Goal: Task Accomplishment & Management: Complete application form

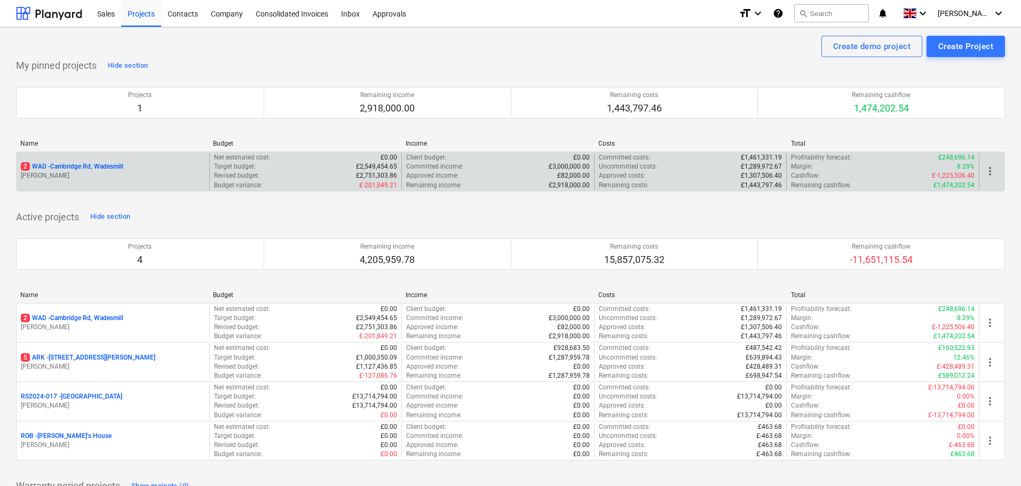
click at [85, 165] on p "2 WAD - Cambridge Rd, Wadesmill" at bounding box center [72, 166] width 103 height 9
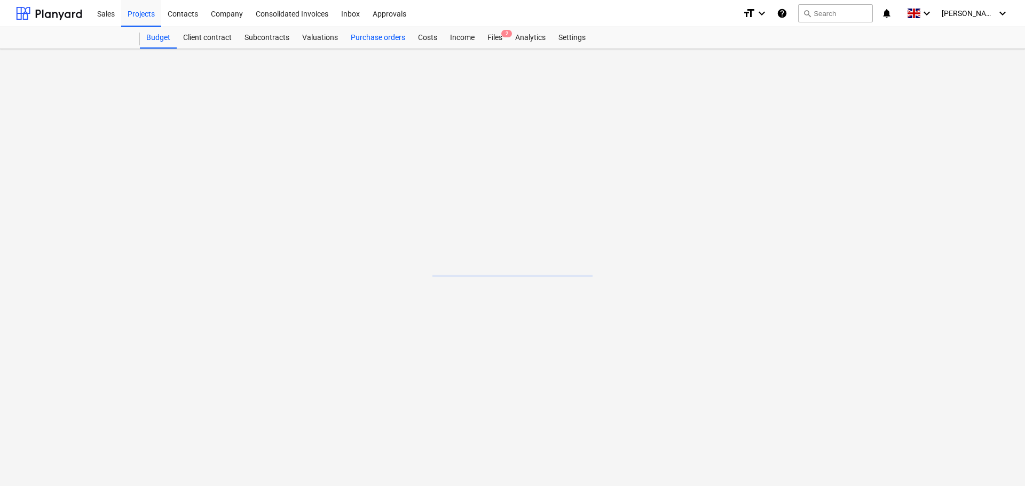
click at [386, 37] on div "Purchase orders" at bounding box center [377, 37] width 67 height 21
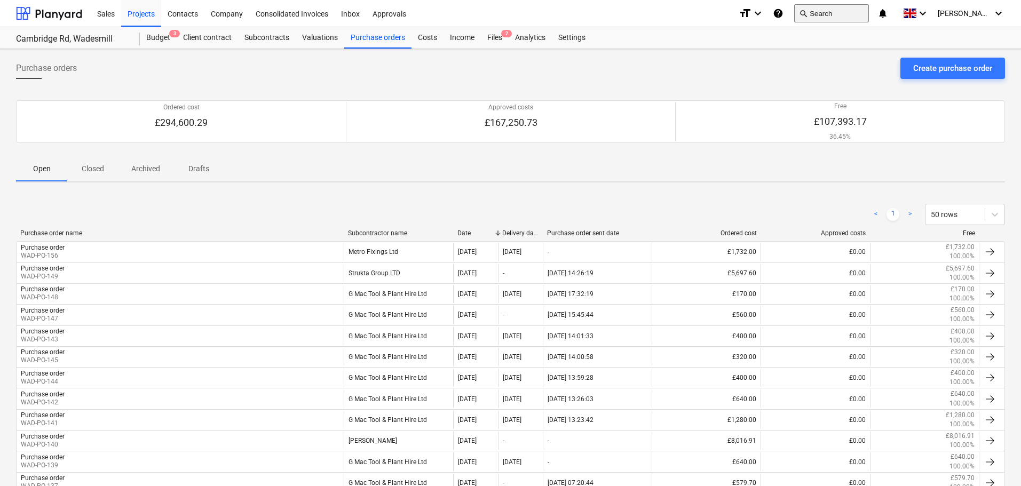
click at [846, 10] on button "search Search" at bounding box center [832, 13] width 75 height 18
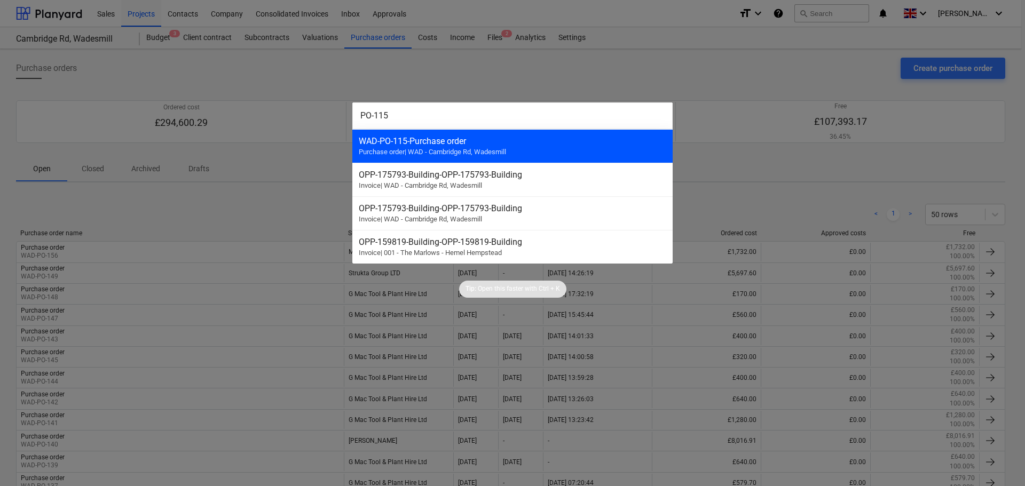
type input "PO-115"
click at [461, 153] on span "Purchase order | WAD - Cambridge Rd, Wadesmill" at bounding box center [432, 152] width 147 height 8
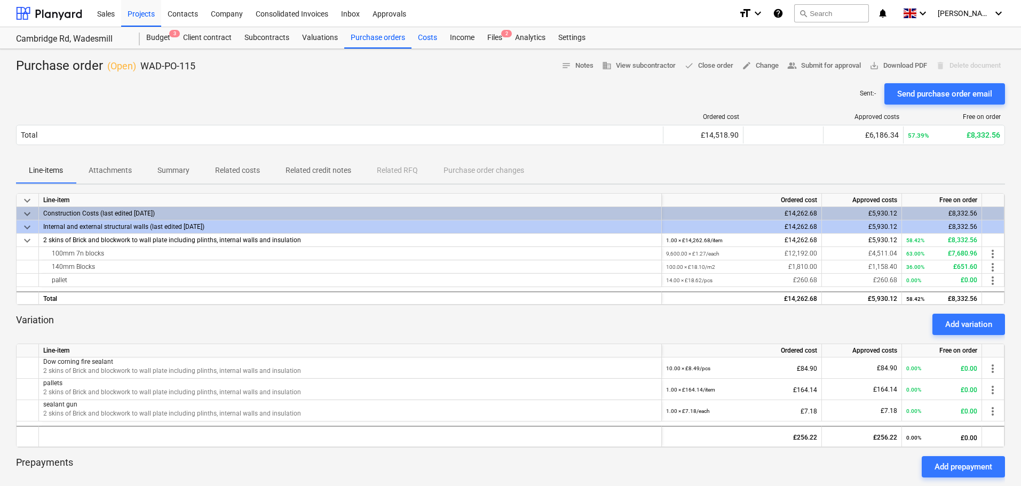
click at [426, 39] on div "Costs" at bounding box center [428, 37] width 32 height 21
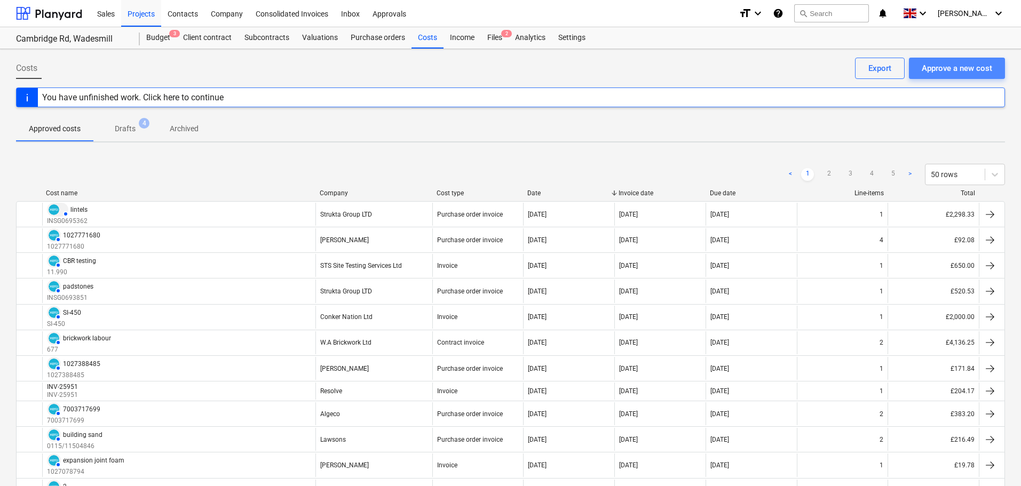
click at [962, 68] on div "Approve a new cost" at bounding box center [957, 68] width 70 height 14
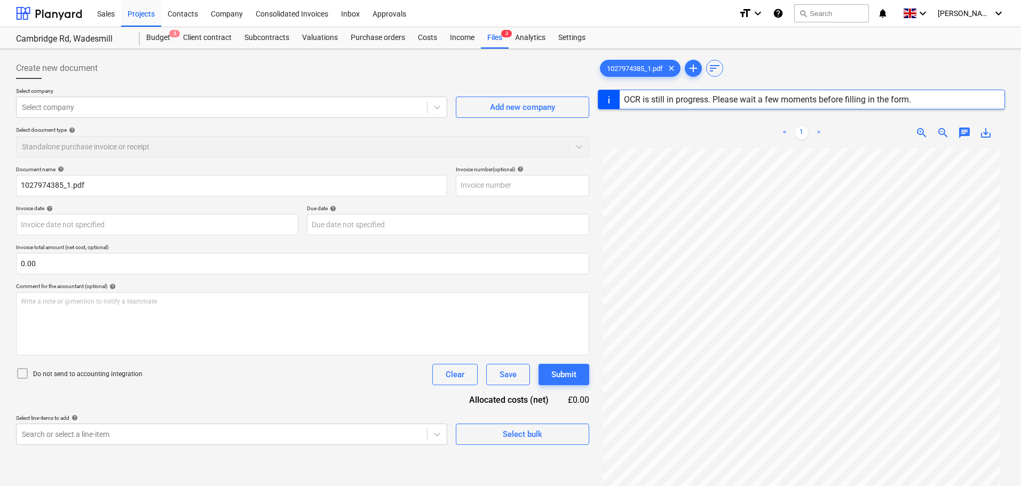
type input "1027974385"
type input "[DATE]"
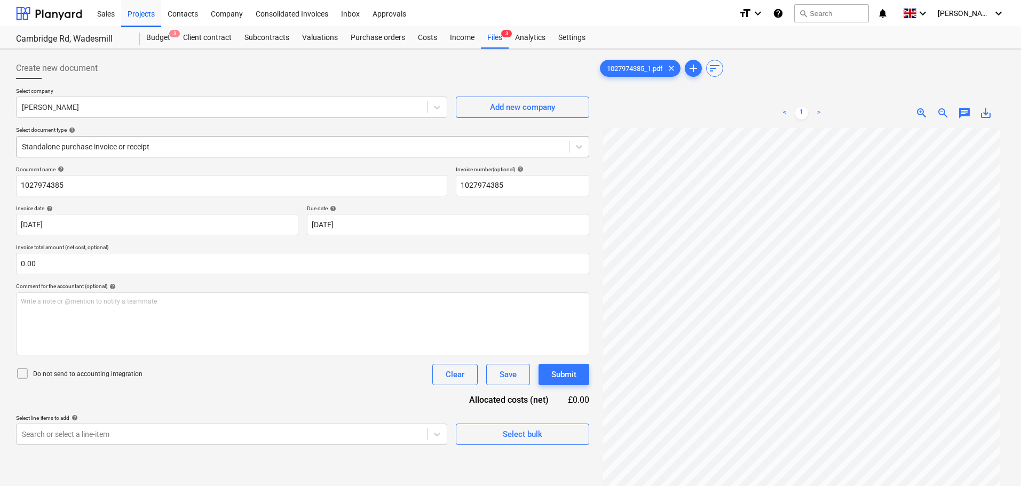
click at [139, 148] on div at bounding box center [293, 146] width 542 height 11
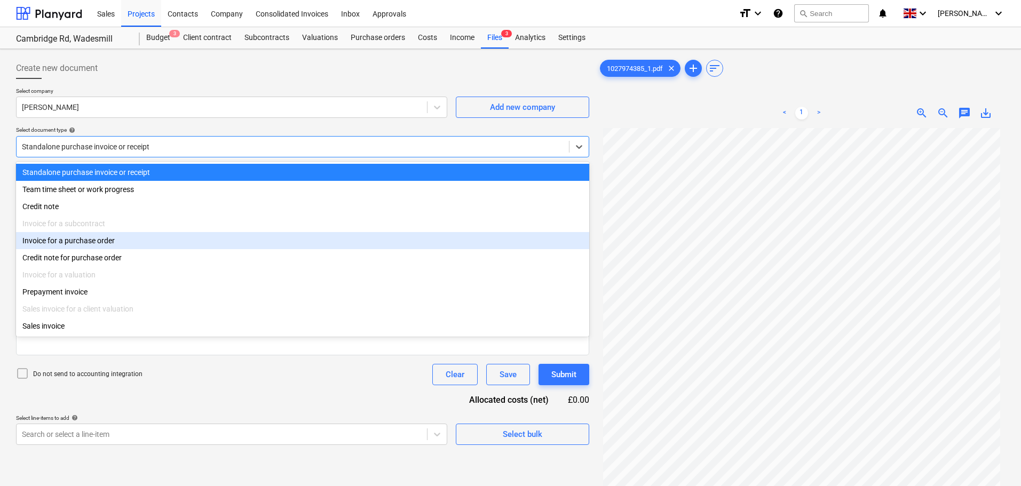
click at [96, 243] on div "Invoice for a purchase order" at bounding box center [302, 240] width 573 height 17
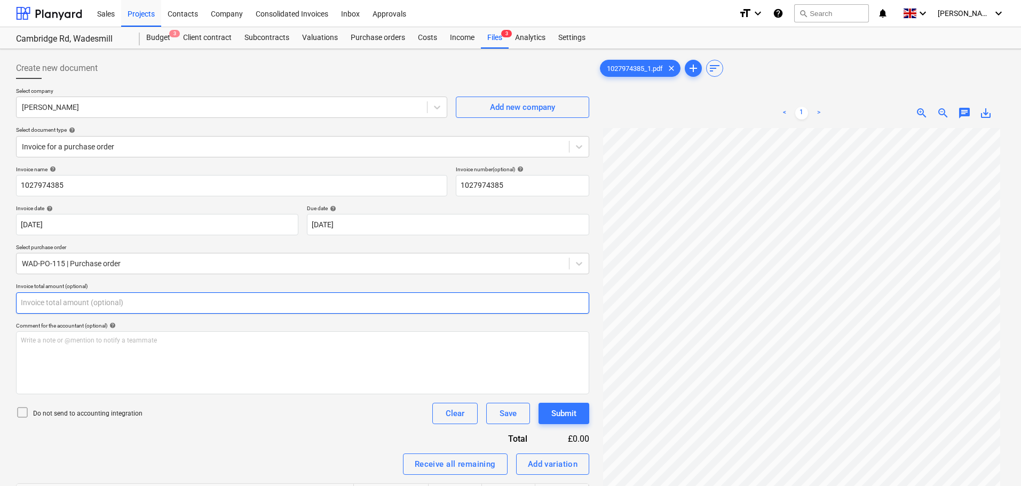
click at [38, 304] on input "text" at bounding box center [302, 303] width 573 height 21
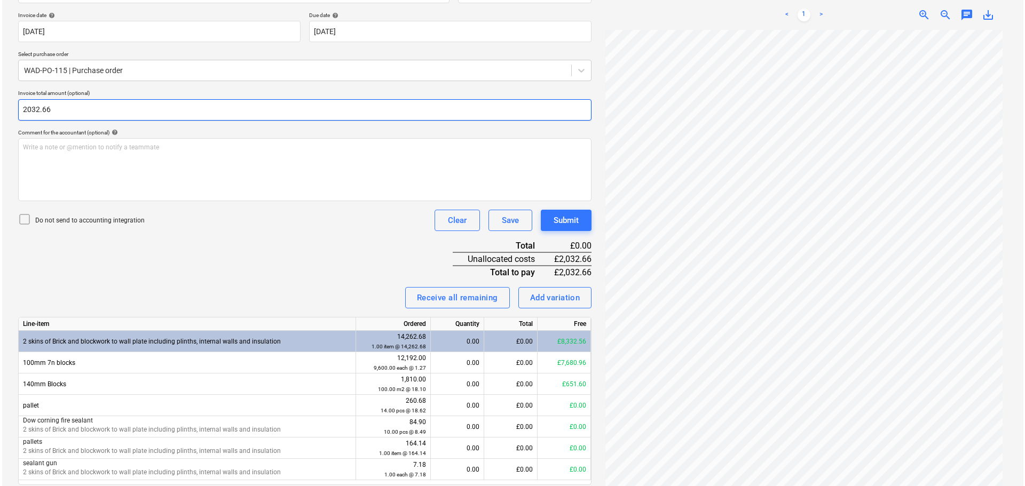
scroll to position [231, 0]
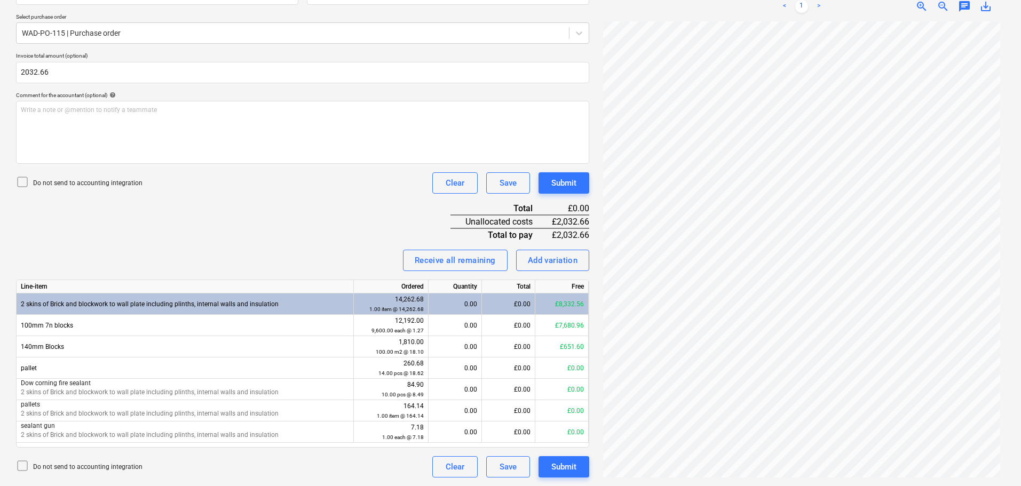
type input "2,032.66"
click at [226, 247] on div "Invoice name help 1027974385 Invoice number (optional) help 1027974385 Invoice …" at bounding box center [302, 206] width 573 height 542
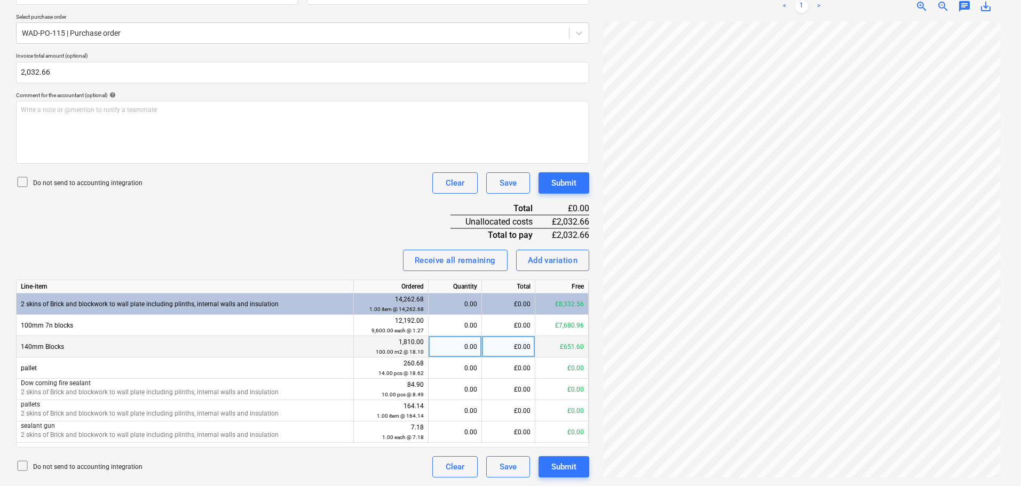
click at [507, 351] on div "£0.00" at bounding box center [508, 346] width 53 height 21
type input "715.78"
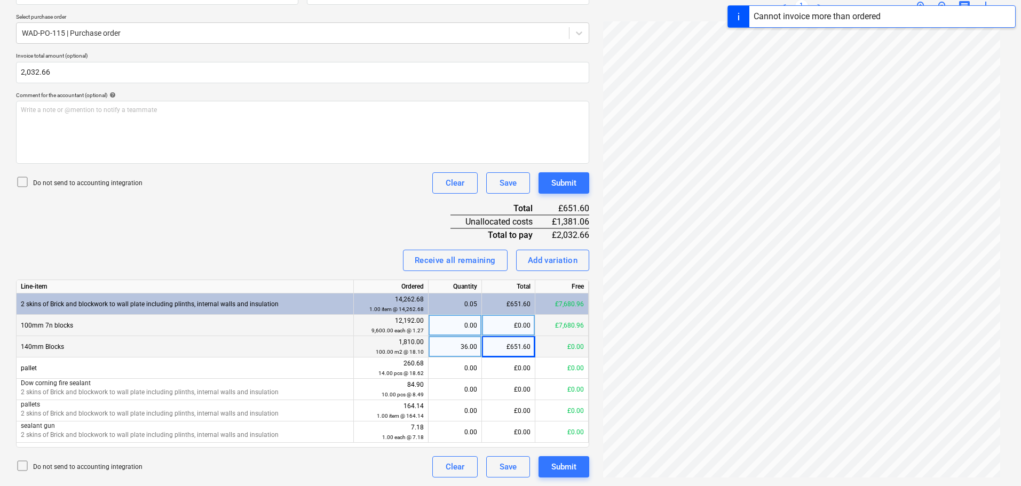
click at [528, 328] on div "£0.00" at bounding box center [508, 325] width 53 height 21
type input "1036.80"
click at [337, 238] on div "Invoice name help 1027974385 Invoice number (optional) help 1027974385 Invoice …" at bounding box center [302, 206] width 573 height 542
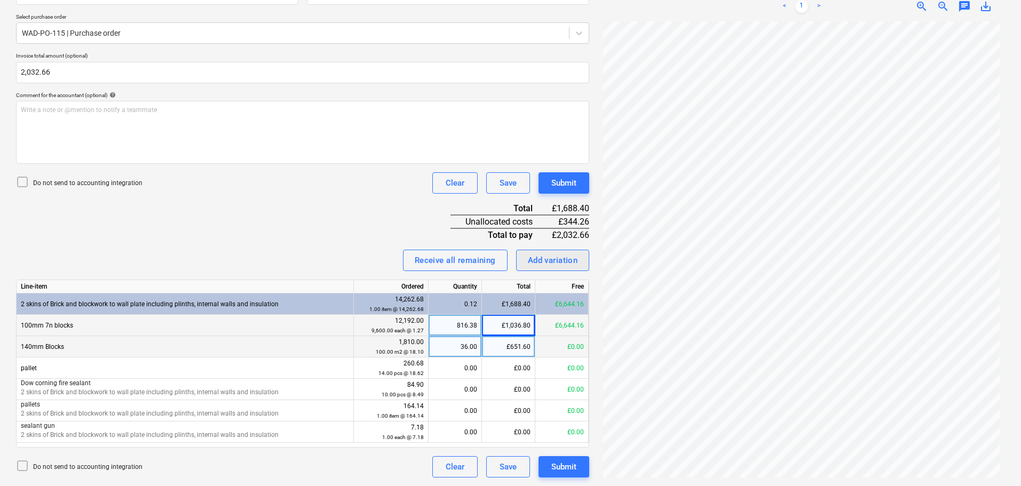
click at [544, 263] on div "Add variation" at bounding box center [553, 261] width 50 height 14
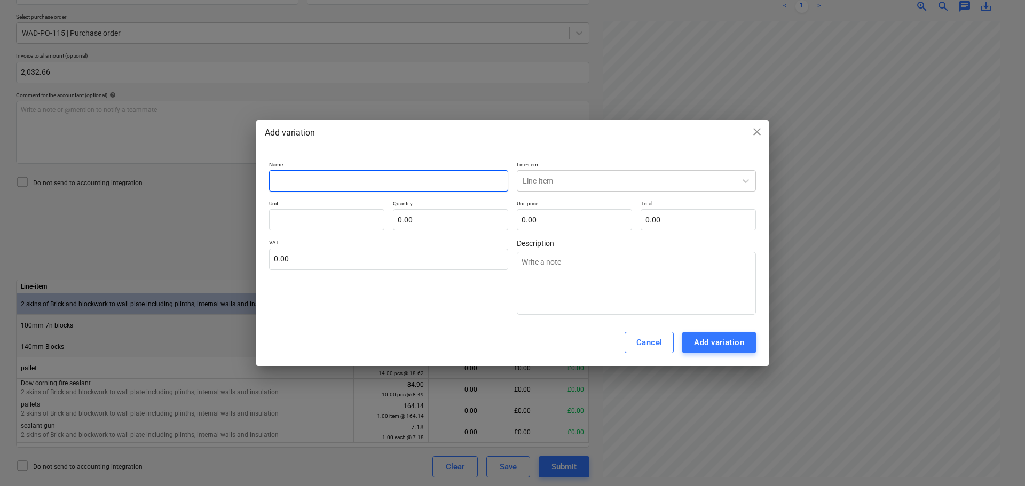
click at [301, 179] on input "text" at bounding box center [388, 180] width 239 height 21
type input "D"
type textarea "x"
type input "DP"
type textarea "x"
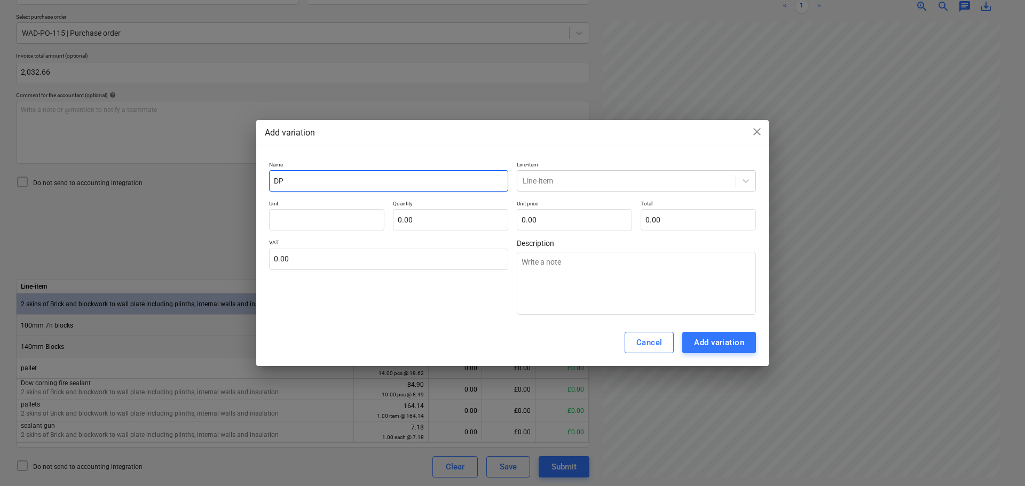
type input "DPC"
type textarea "x"
type input "DPC"
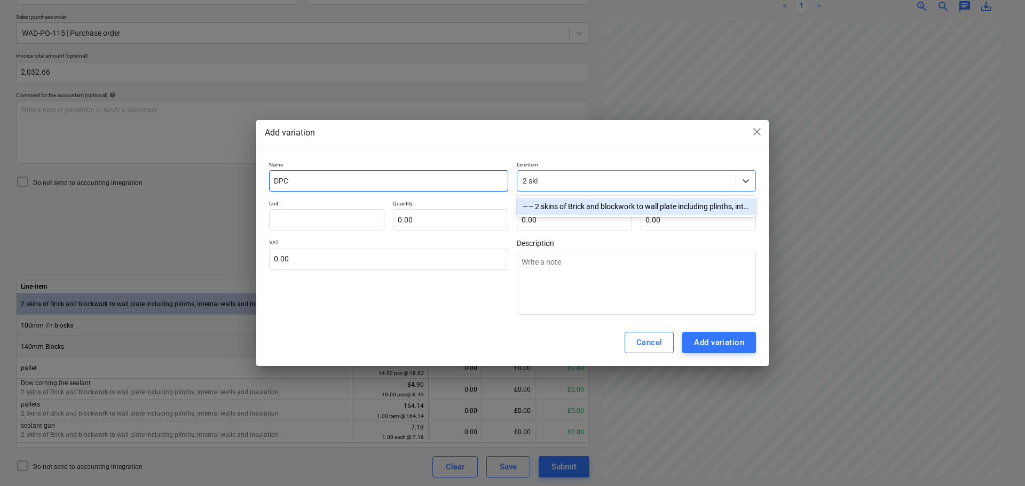
type input "2 skin"
type textarea "x"
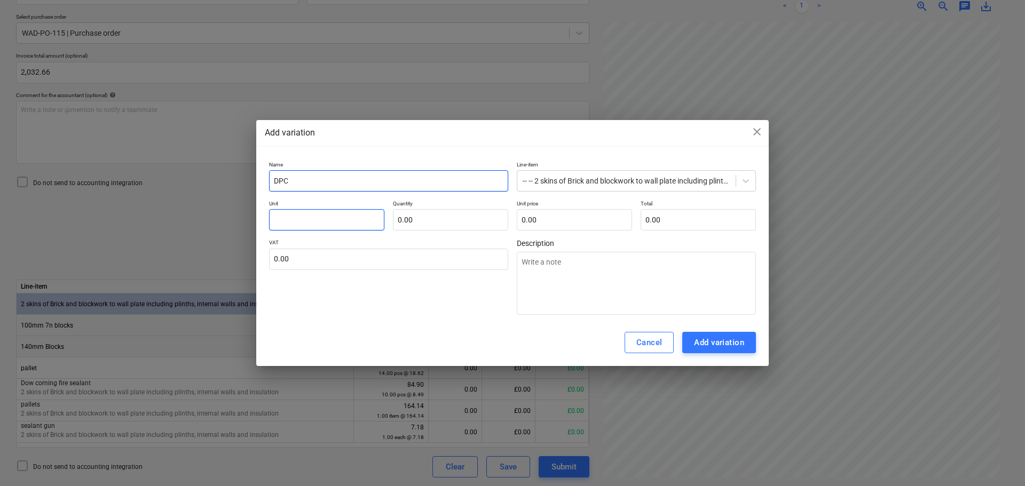
type input "i"
type textarea "x"
type input "it"
type textarea "x"
type input "ite"
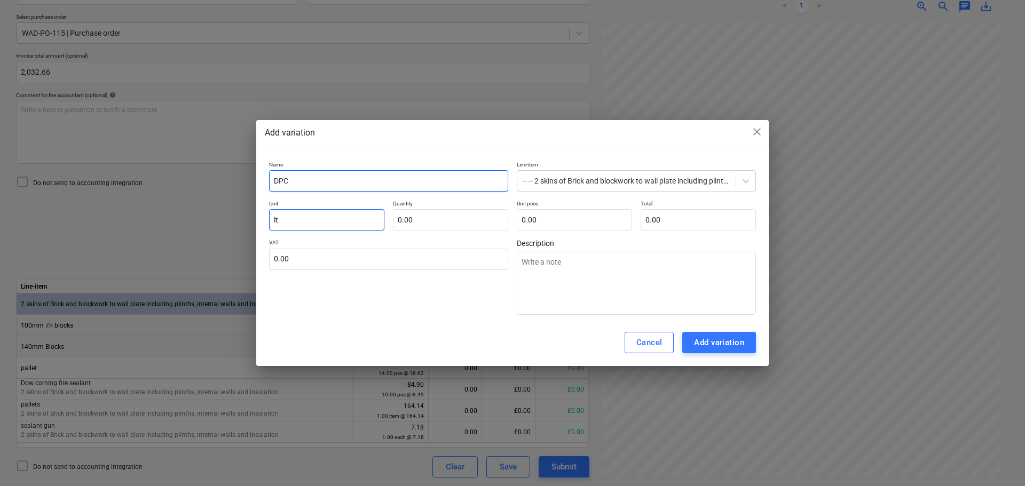
type textarea "x"
type input "item"
type textarea "x"
type input "ite"
type textarea "x"
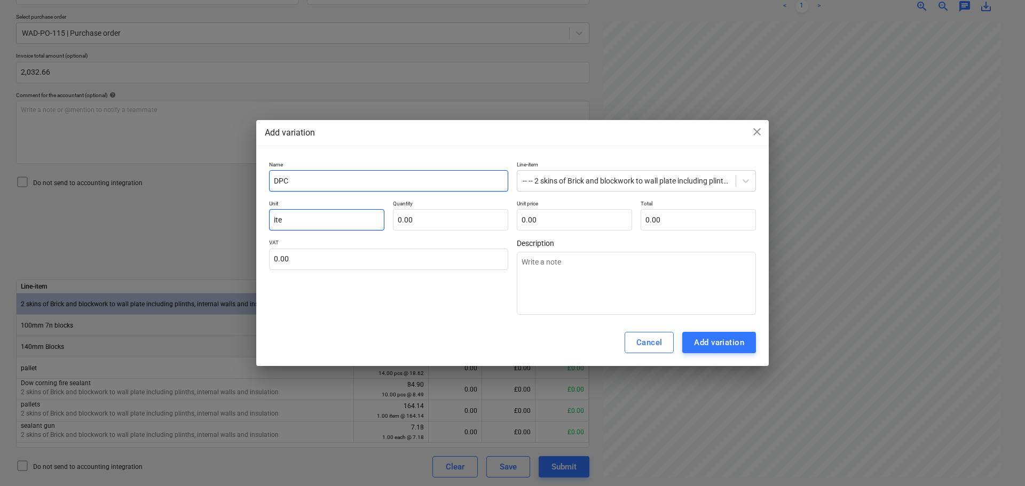
type input "it"
type textarea "x"
type input "i"
type textarea "x"
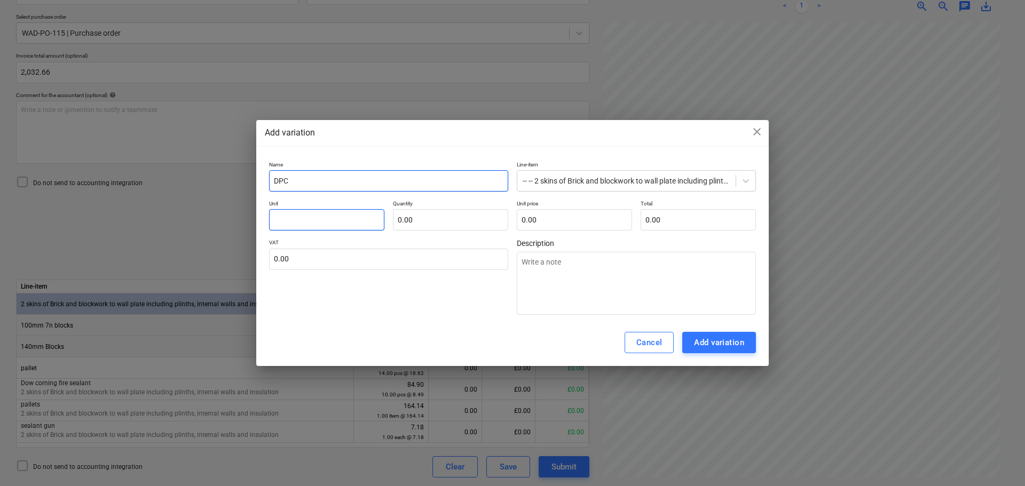
type input "e"
type textarea "x"
type input "ea"
type textarea "x"
type input "eas"
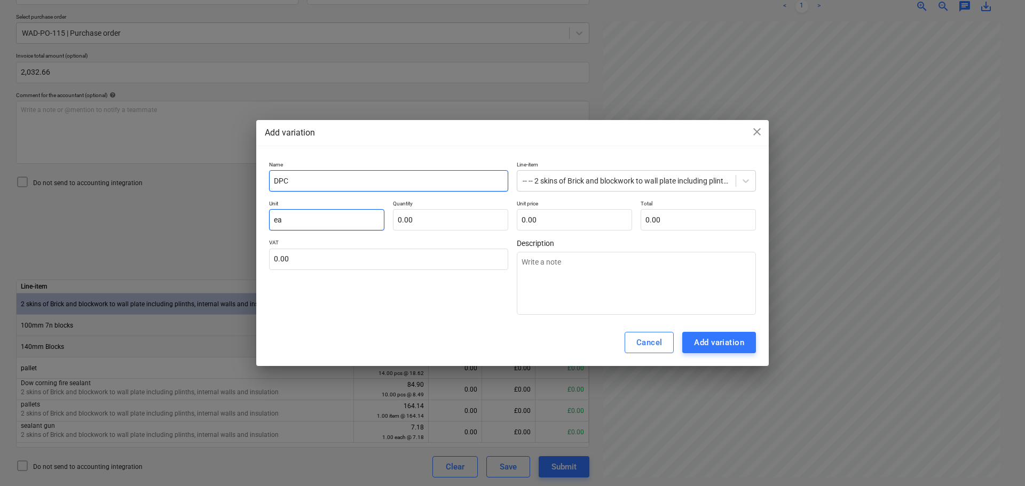
type textarea "x"
type input "ea"
type textarea "x"
type input "eac"
type textarea "x"
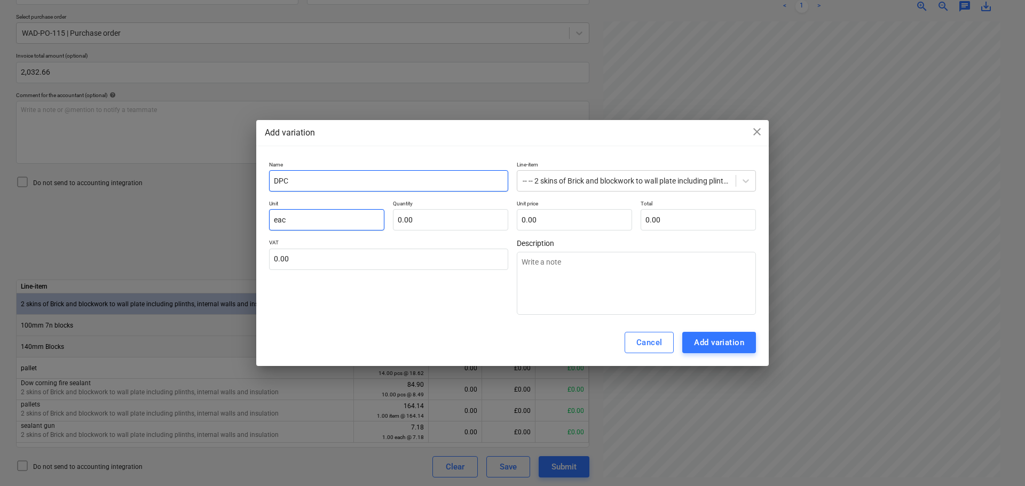
type input "each"
type textarea "x"
type input "each"
type input "4"
type textarea "x"
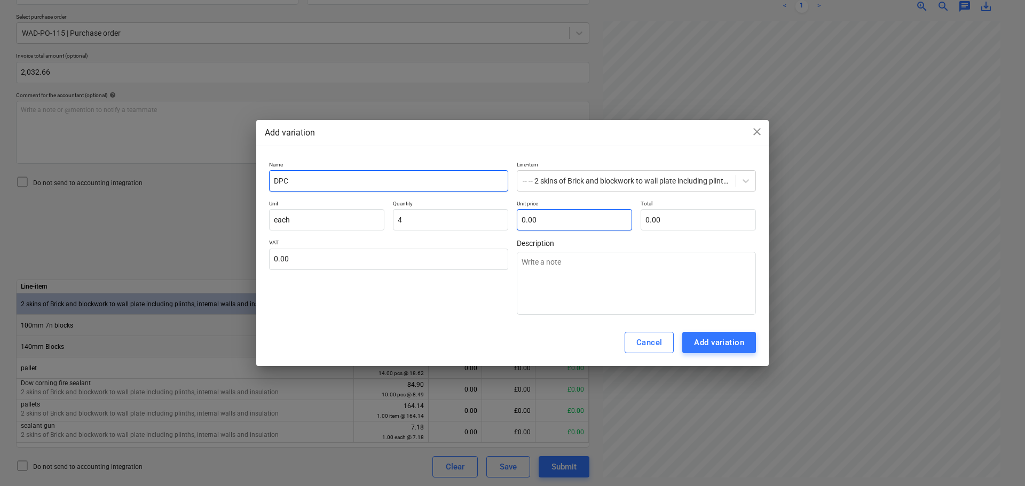
type input "4.00"
type input "8"
type textarea "x"
type input "32.00"
type input "8."
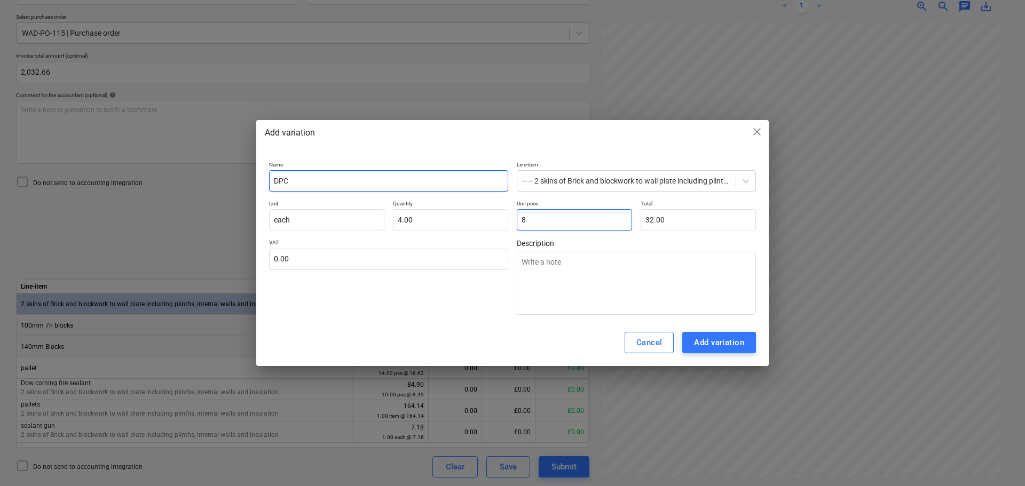
type textarea "x"
type input "8.6"
type textarea "x"
type input "34.40"
type input "8.67"
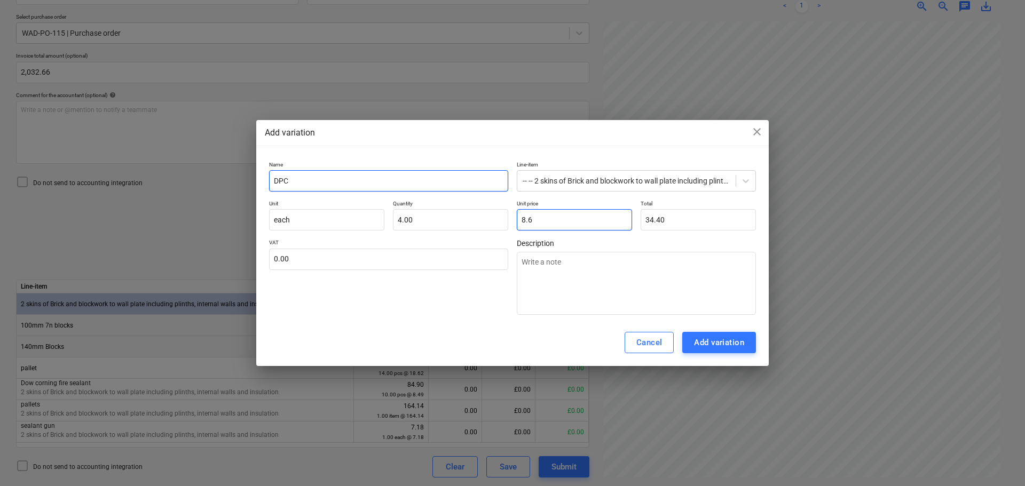
type textarea "x"
type input "34.68"
type input "8.67"
click at [714, 338] on div "Add variation" at bounding box center [719, 343] width 50 height 14
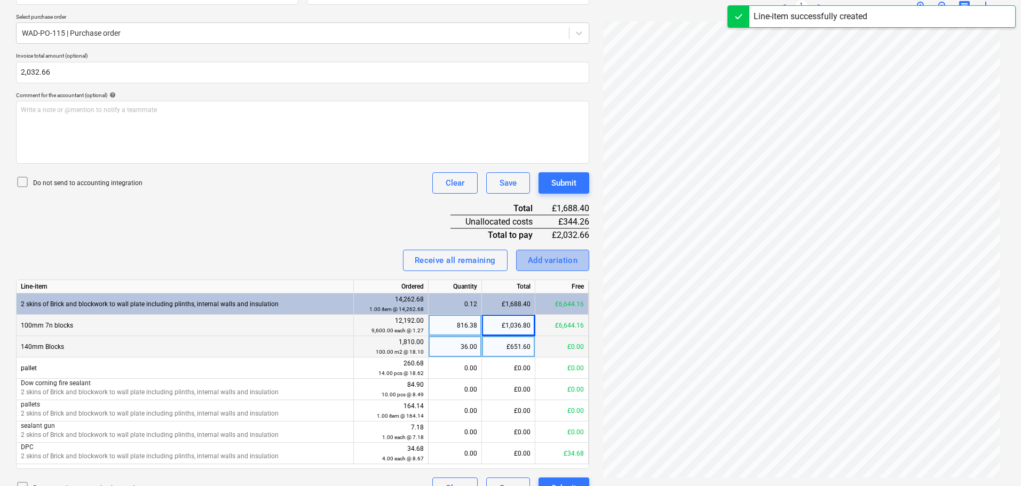
click at [546, 259] on div "Add variation" at bounding box center [553, 261] width 50 height 14
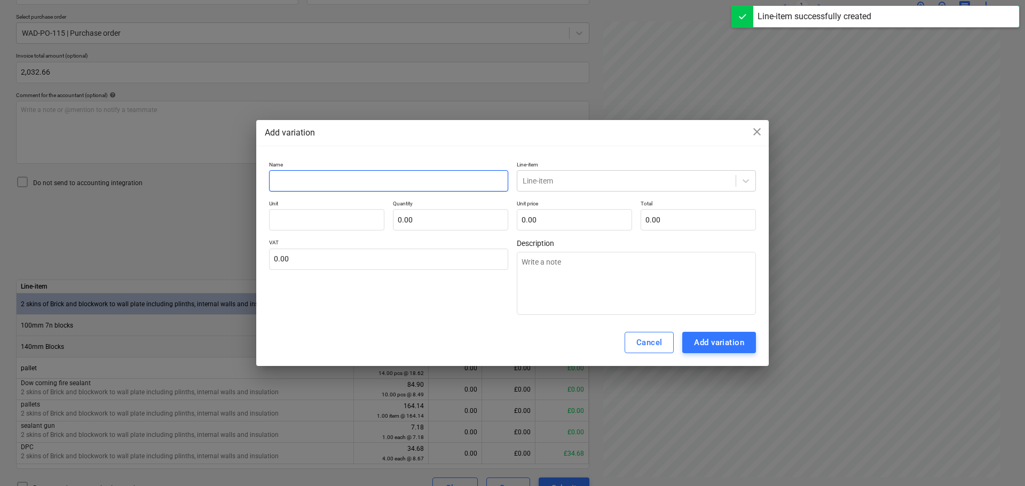
click at [381, 185] on input "text" at bounding box center [388, 180] width 239 height 21
type textarea "x"
type input "p"
type textarea "x"
type input "pa"
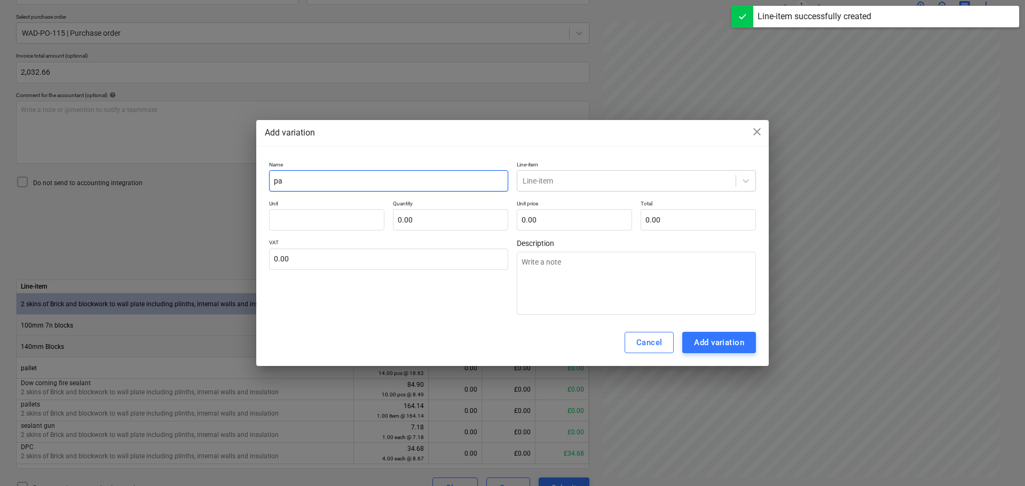
type textarea "x"
type input "pal"
type textarea "x"
type input "palle"
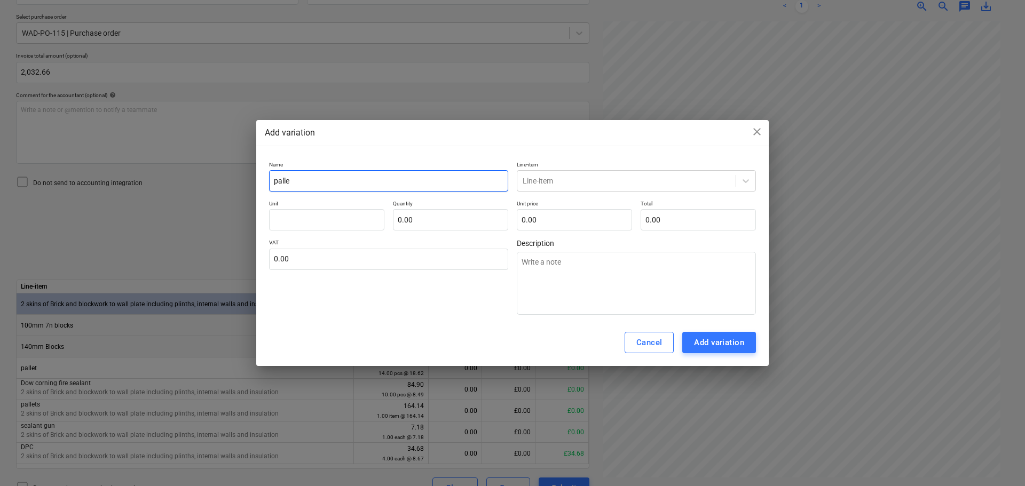
type textarea "x"
type input "pallet"
type textarea "x"
type input "pallet"
type textarea "x"
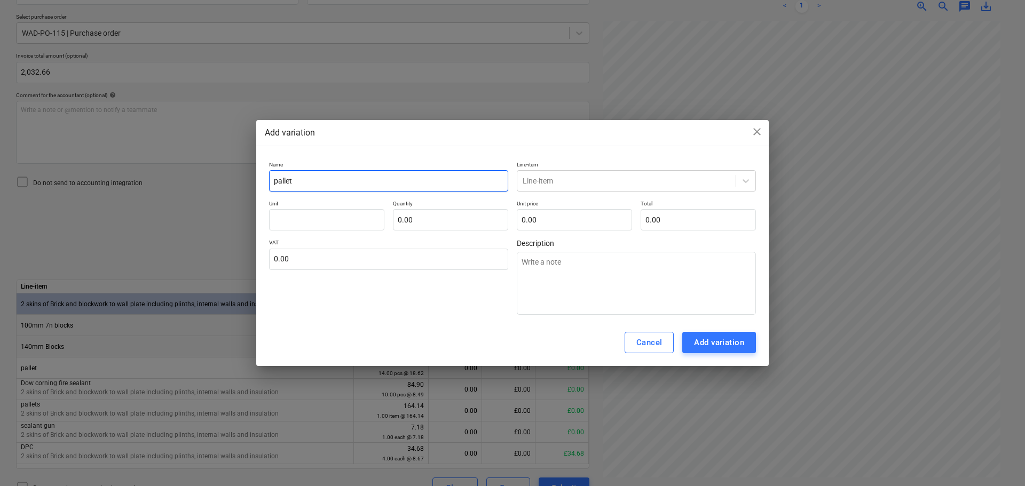
type input "pallet d"
type textarea "x"
type input "pallet de"
type textarea "x"
type input "pallet dep"
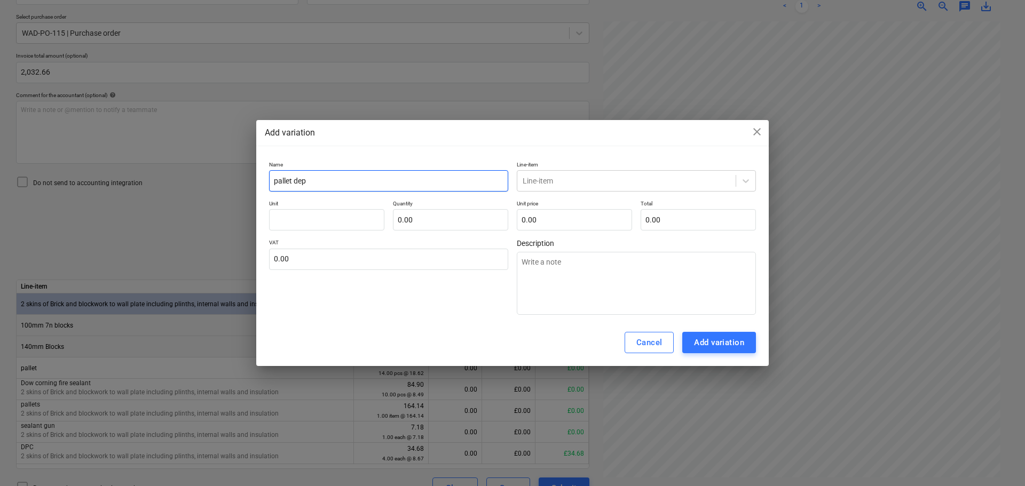
type textarea "x"
type input "pallet depo"
type textarea "x"
type input "pallet depos"
type textarea "x"
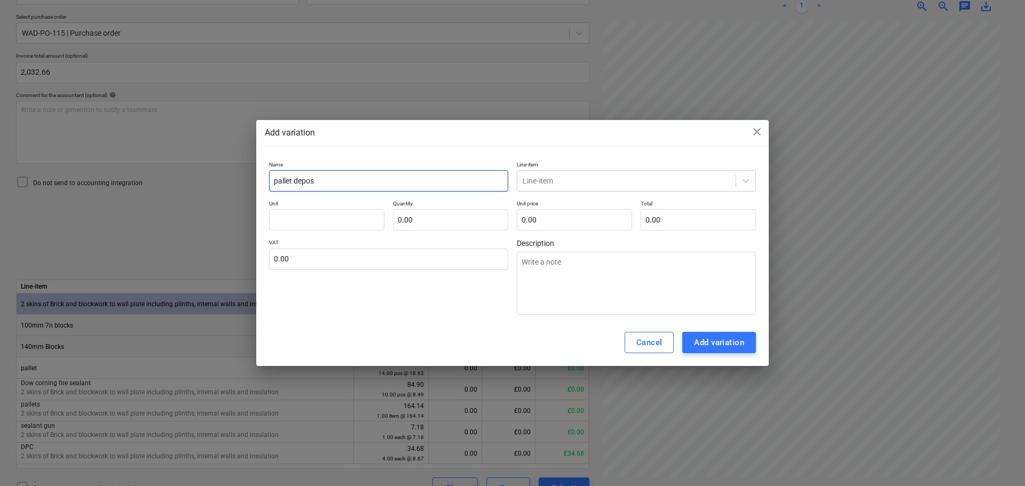
type input "pallet deposi"
type textarea "x"
type input "pallet deposit"
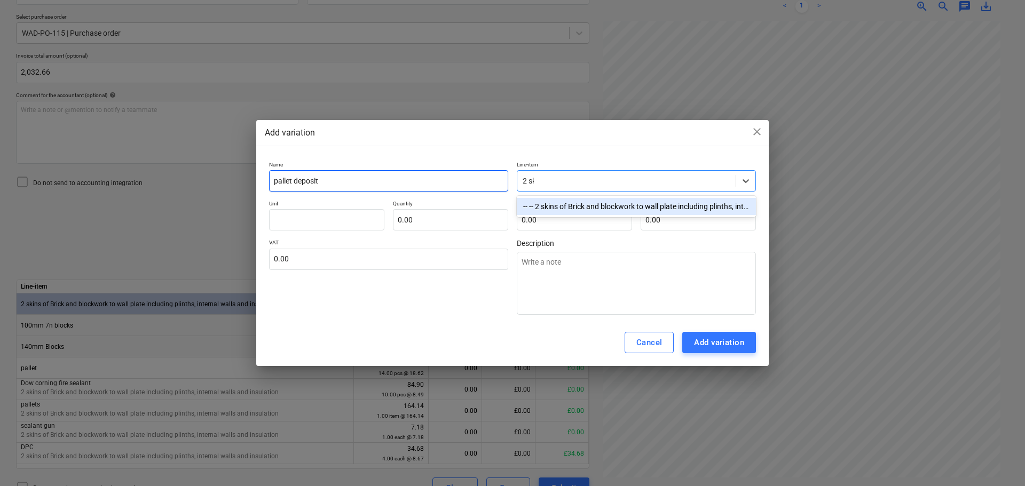
type input "2 skin"
type textarea "x"
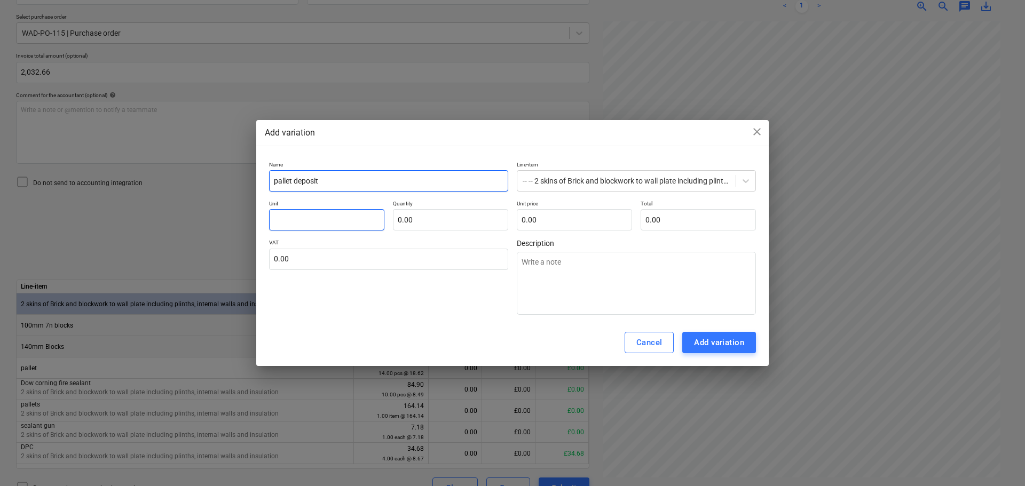
type textarea "x"
type input "it"
type textarea "x"
type input "ite"
type textarea "x"
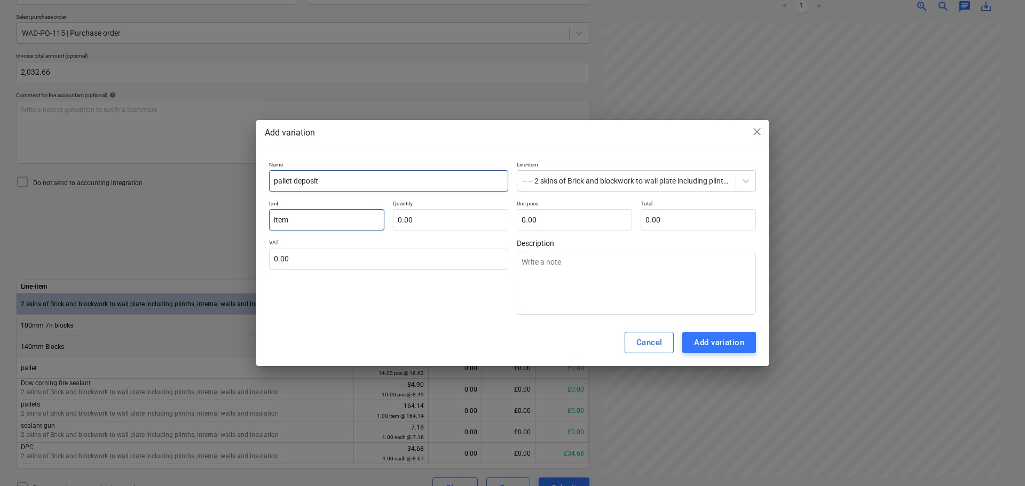
type input "item"
type input "1"
type textarea "x"
type input "12.00"
type input "2"
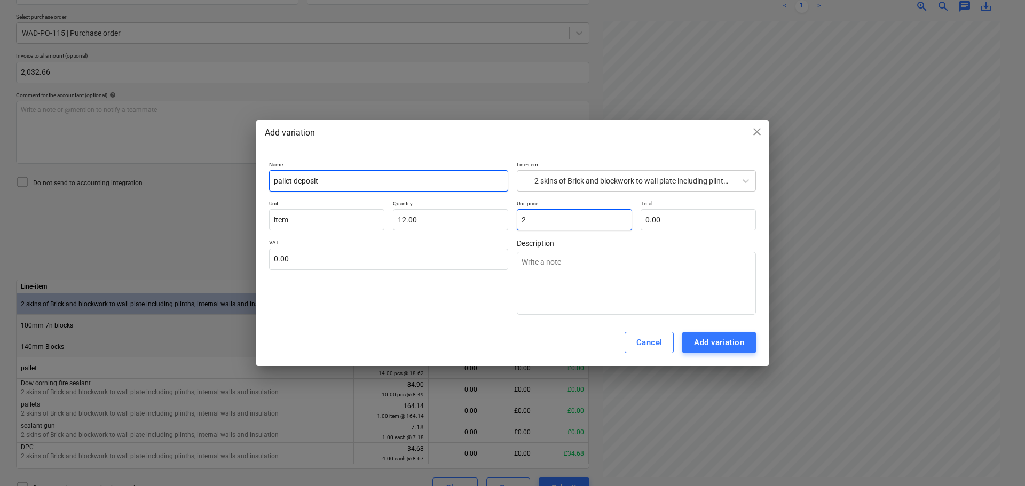
type textarea "x"
type input "20"
type input "240.00"
type textarea "x"
type input "20."
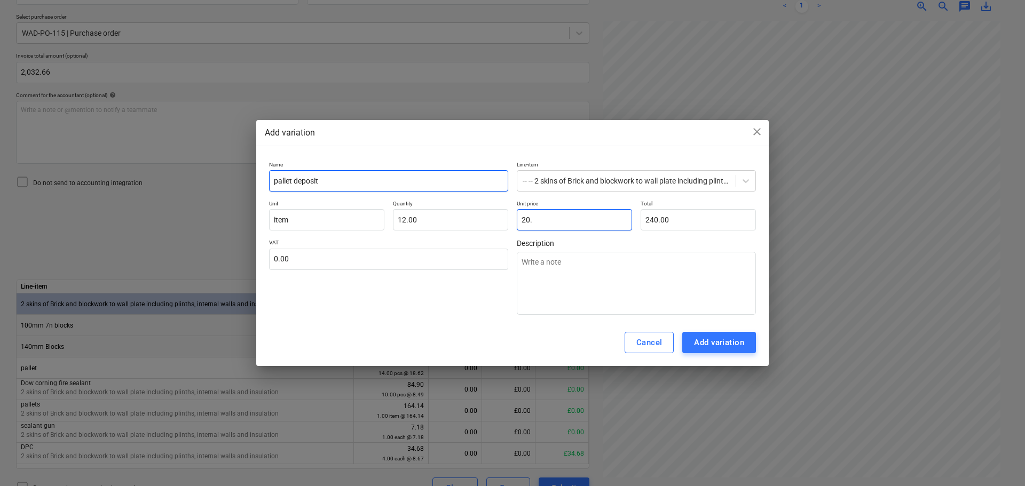
type textarea "x"
type input "20.4"
type input "244.80"
type textarea "x"
type input "20.45"
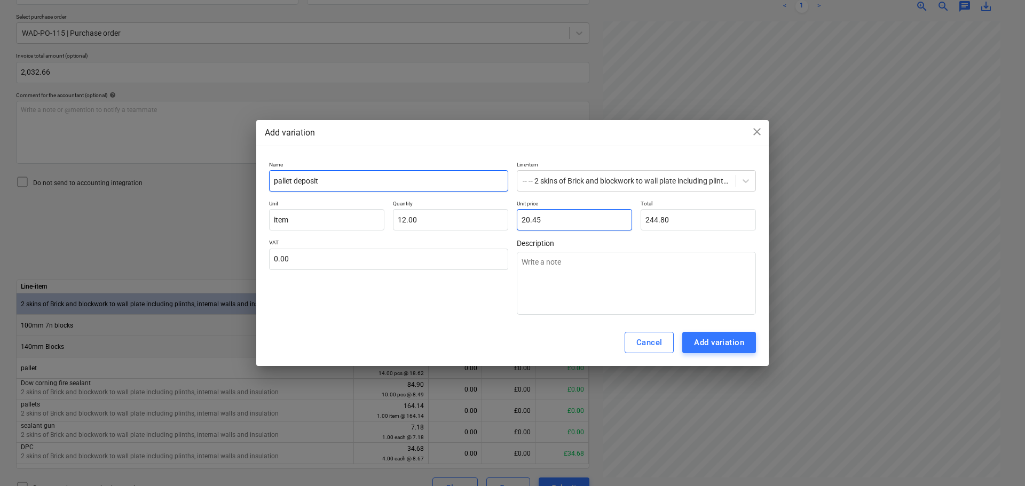
type input "245.40"
type input "20.45"
type input "245.40"
click at [720, 340] on div "Add variation" at bounding box center [719, 343] width 50 height 14
type textarea "x"
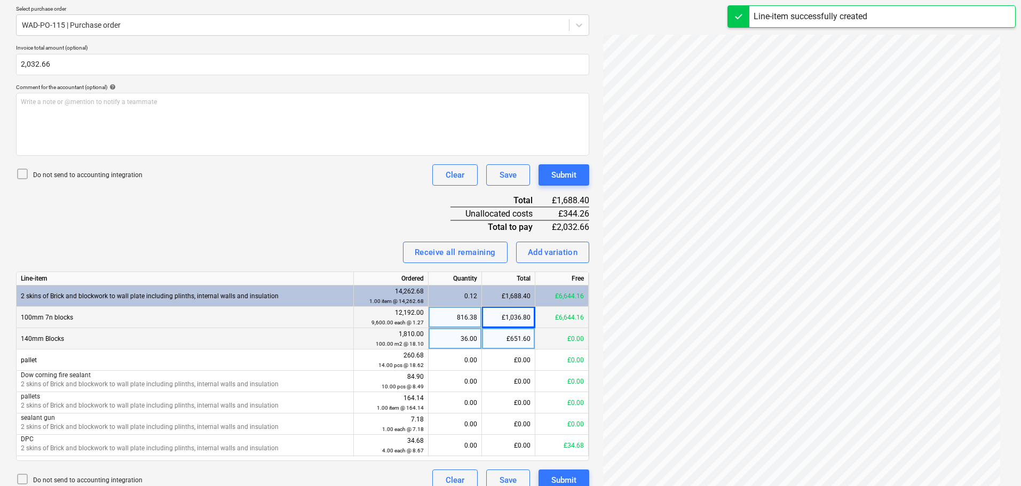
scroll to position [252, 0]
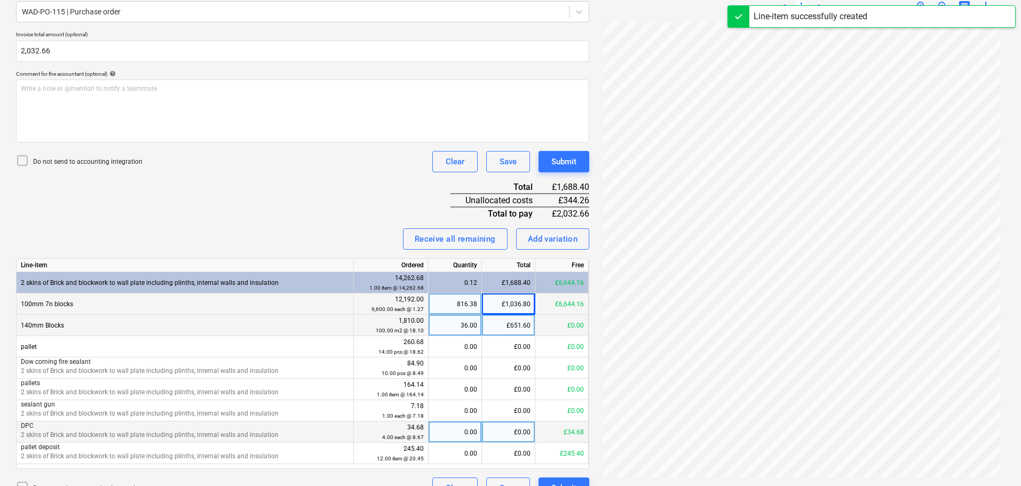
click at [457, 435] on div "0.00" at bounding box center [455, 432] width 44 height 21
type input "4"
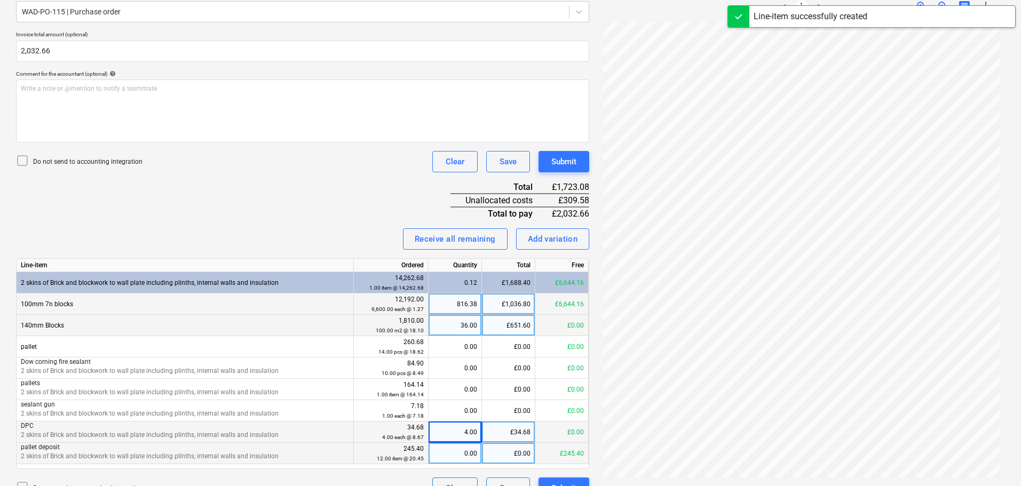
click at [455, 460] on div "0.00" at bounding box center [455, 453] width 44 height 21
type input "12"
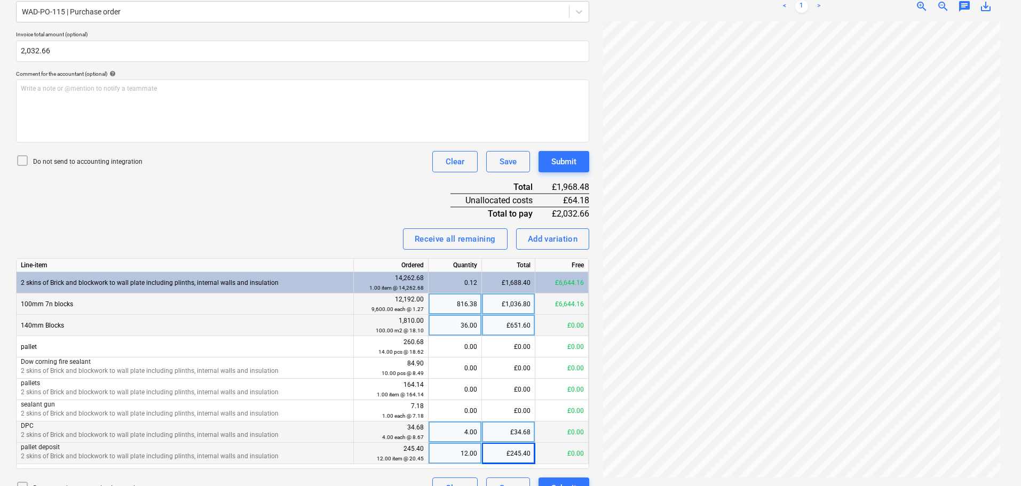
click at [251, 161] on div "Do not send to accounting integration Clear Save Submit" at bounding box center [302, 161] width 573 height 21
click at [510, 325] on div "£651.60" at bounding box center [508, 325] width 53 height 21
type input "715.78"
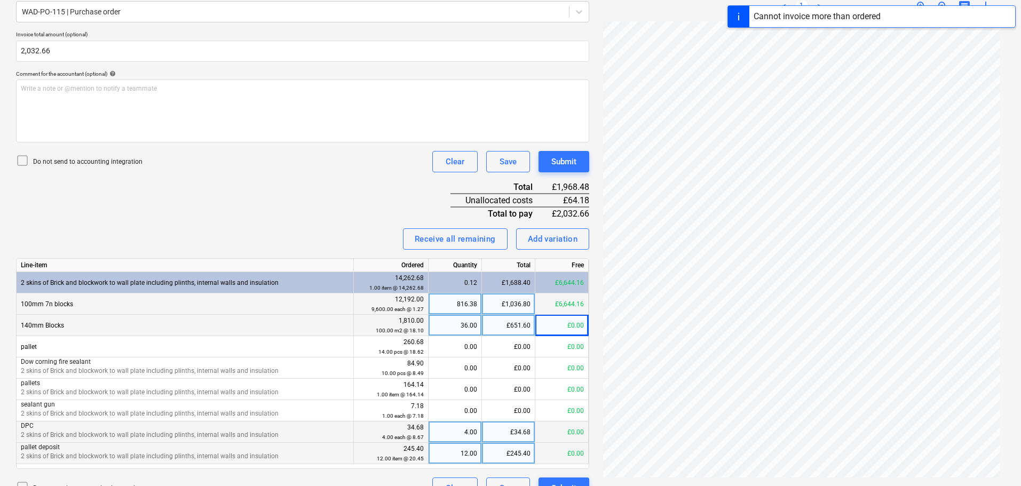
click at [332, 226] on div "Invoice name help 1027974385 Invoice number (optional) help 1027974385 Invoice …" at bounding box center [302, 206] width 573 height 585
click at [549, 238] on div "Add variation" at bounding box center [553, 239] width 50 height 14
type textarea "x"
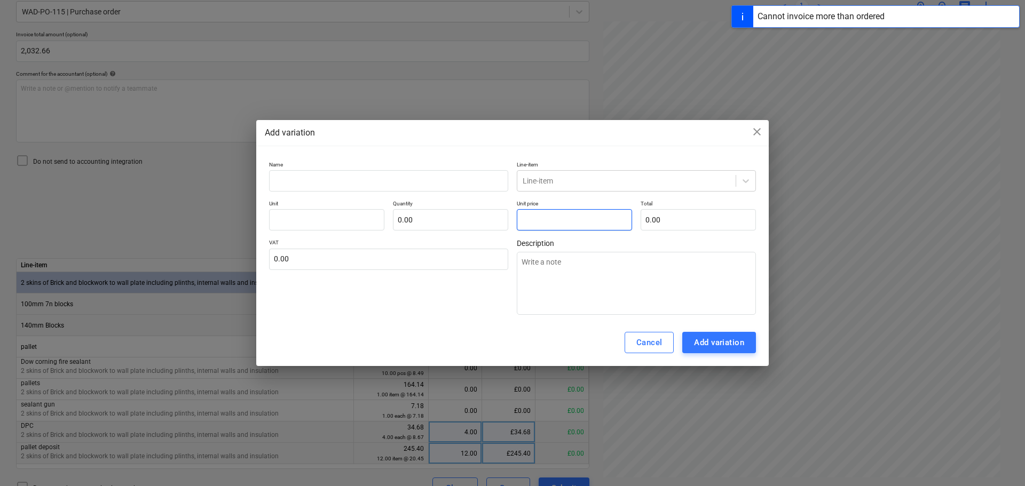
click at [555, 219] on input "text" at bounding box center [574, 219] width 115 height 21
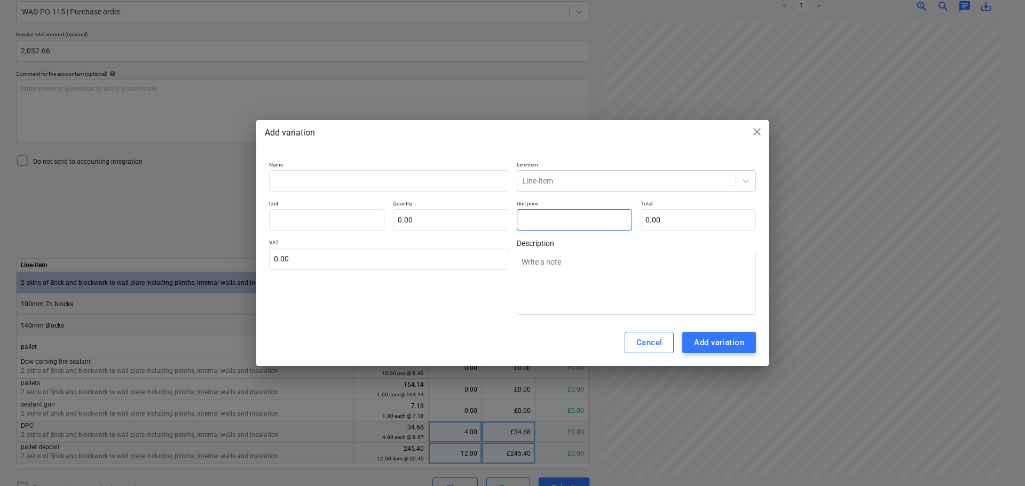
type textarea "x"
type input "pcs"
type input "6"
type input "1.00"
type input "6.00"
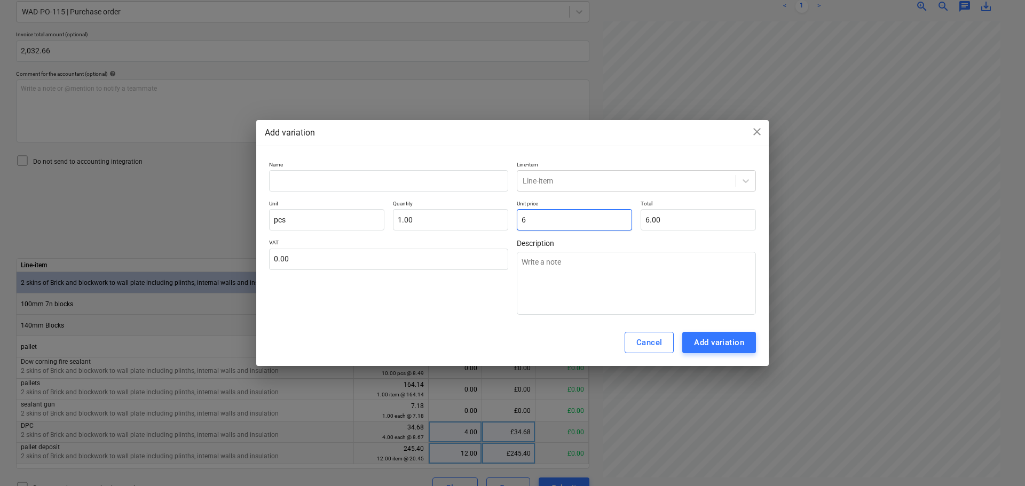
type textarea "x"
type input "64"
type input "64.00"
type textarea "x"
type input "64."
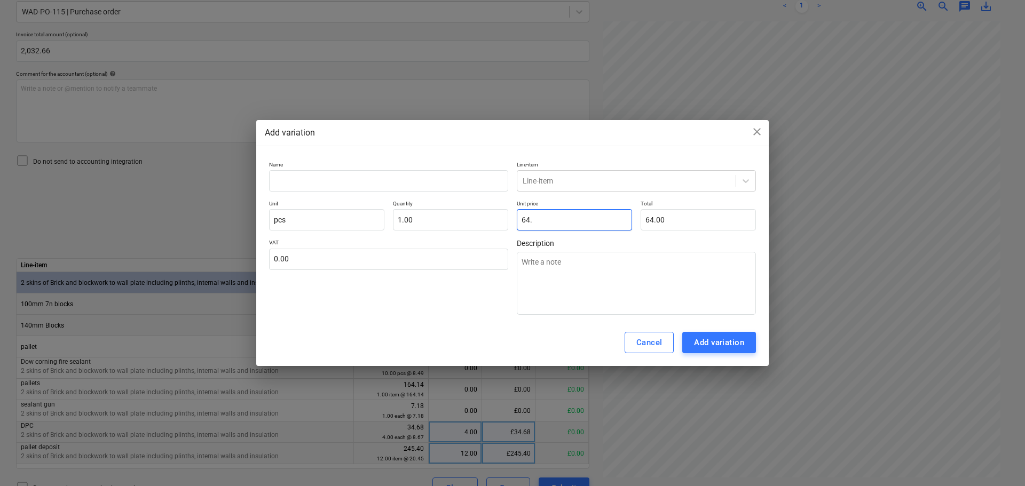
type textarea "x"
type input "64.1"
type input "64.10"
type textarea "x"
type input "64.18"
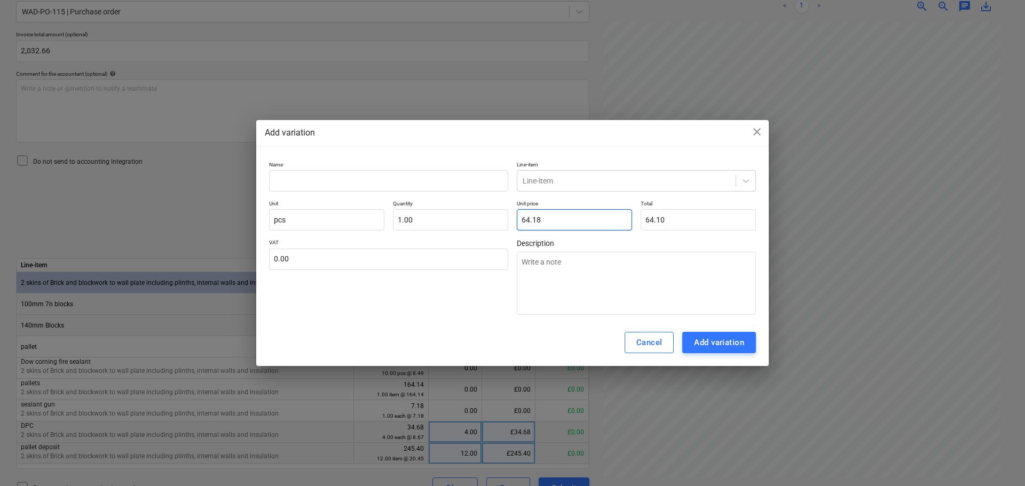
type input "64.18"
type input "1.00"
type input "1"
type textarea "x"
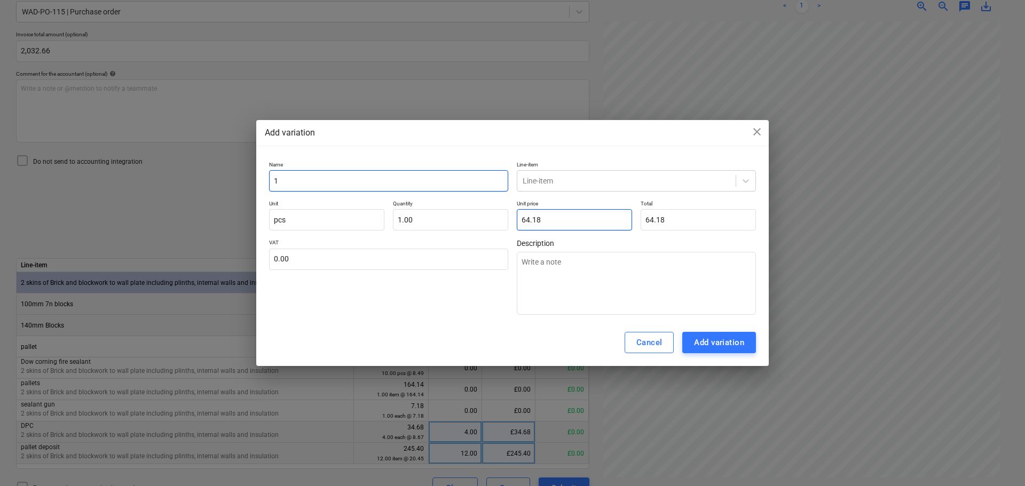
type input "10"
type textarea "x"
type input "100"
type textarea "x"
type input "100m"
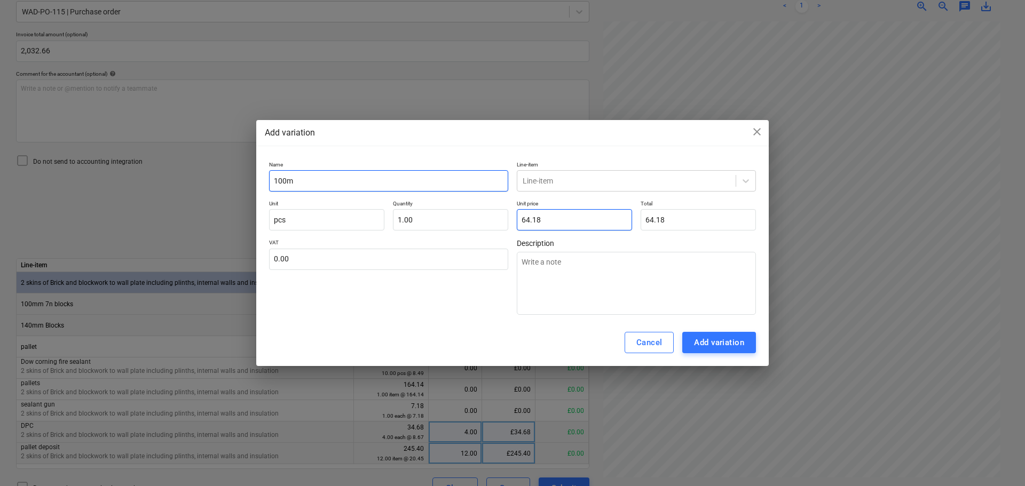
type textarea "x"
type input "100mm"
type textarea "x"
type input "100mm"
type textarea "x"
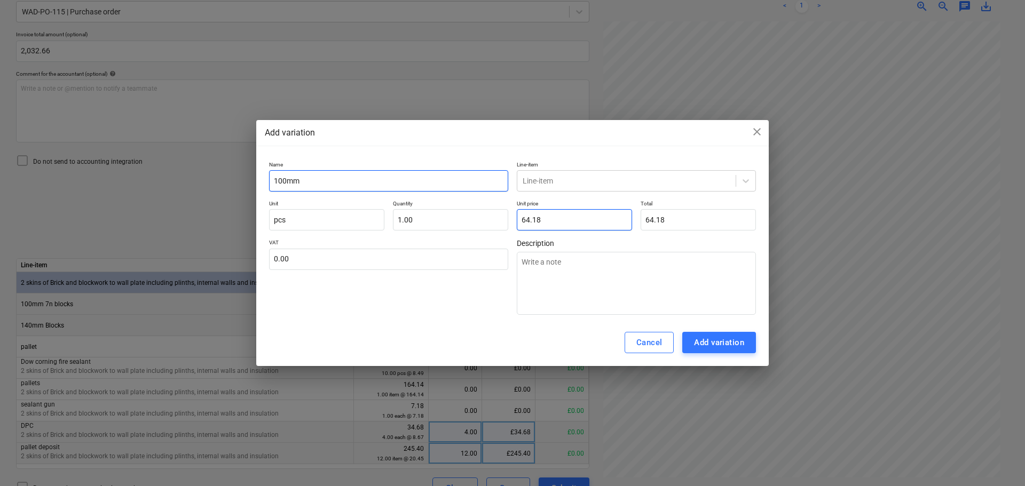
type input "100mm b"
type textarea "x"
type input "100mm bl"
type textarea "x"
type input "100mm blo"
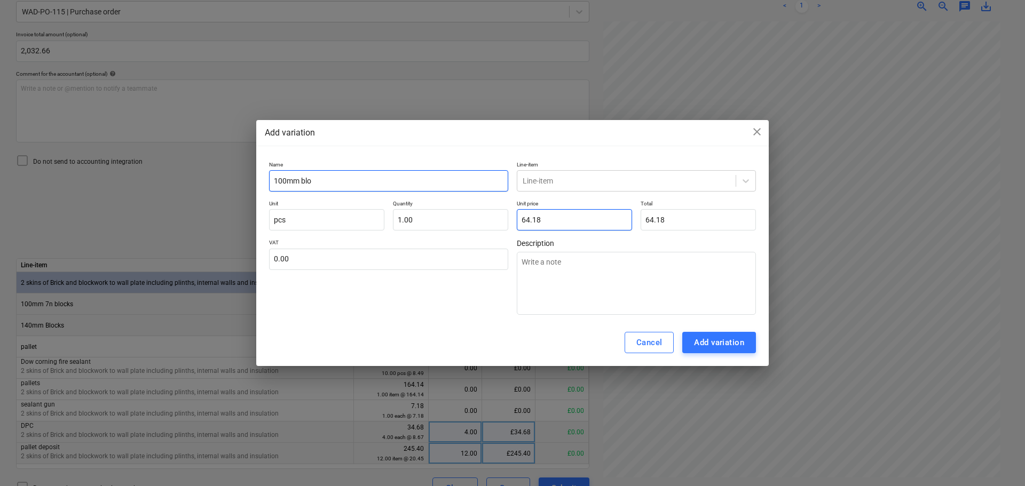
type textarea "x"
type input "100mm bloc"
type textarea "x"
type input "100mm block"
type textarea "x"
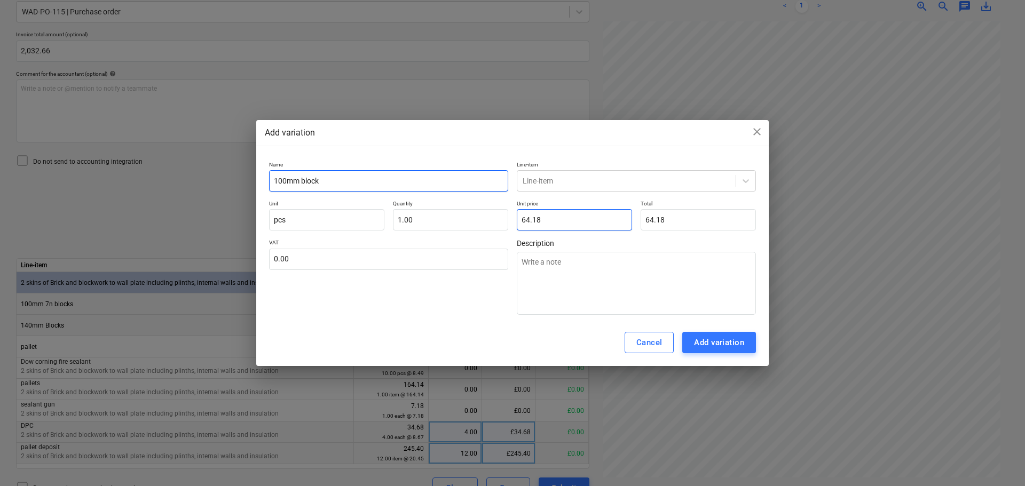
type input "100mm blocks"
type textarea "x"
type input "100mm blocks"
type textarea "x"
type input "100mm blocks -"
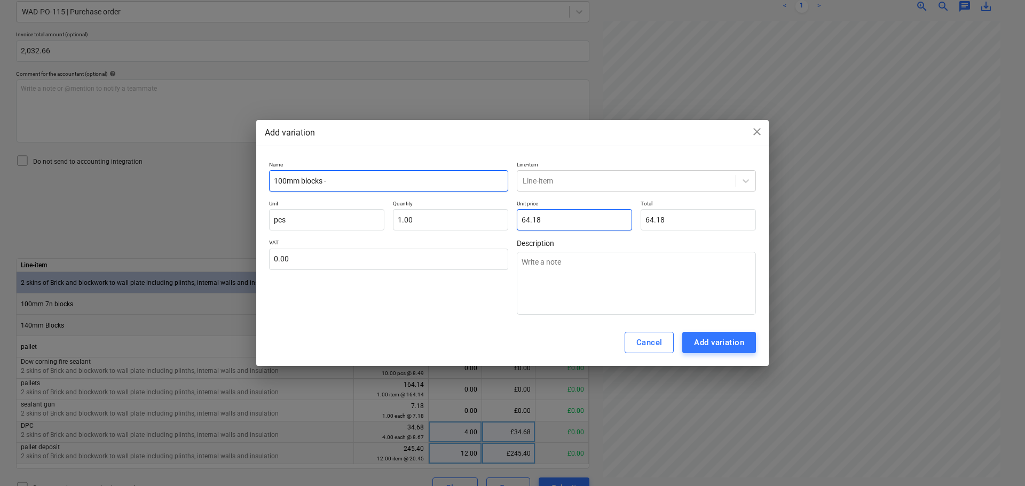
type textarea "x"
type input "100mm blocks - d"
type textarea "x"
type input "100mm blocks - di"
type textarea "x"
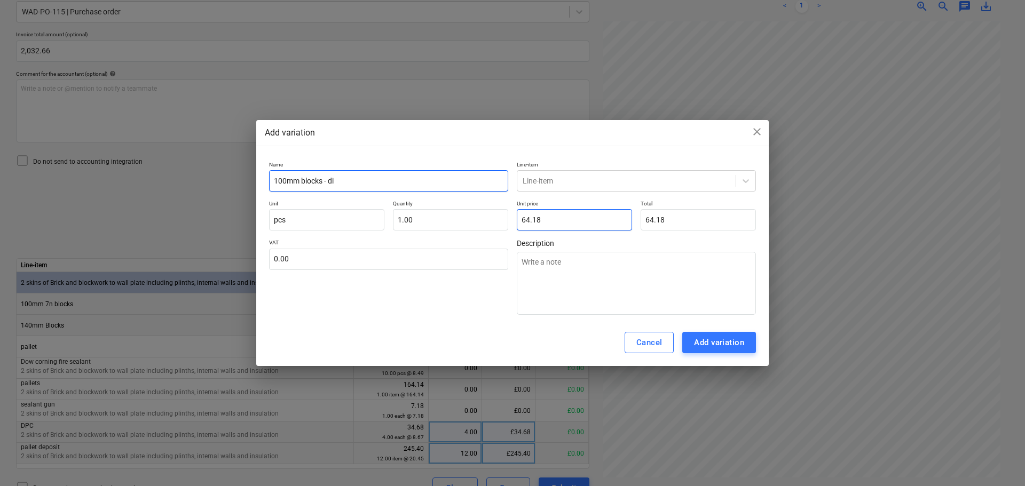
type input "100mm blocks - dif"
type textarea "x"
type input "100mm blocks - diff"
type textarea "x"
type input "100mm blocks - diffe"
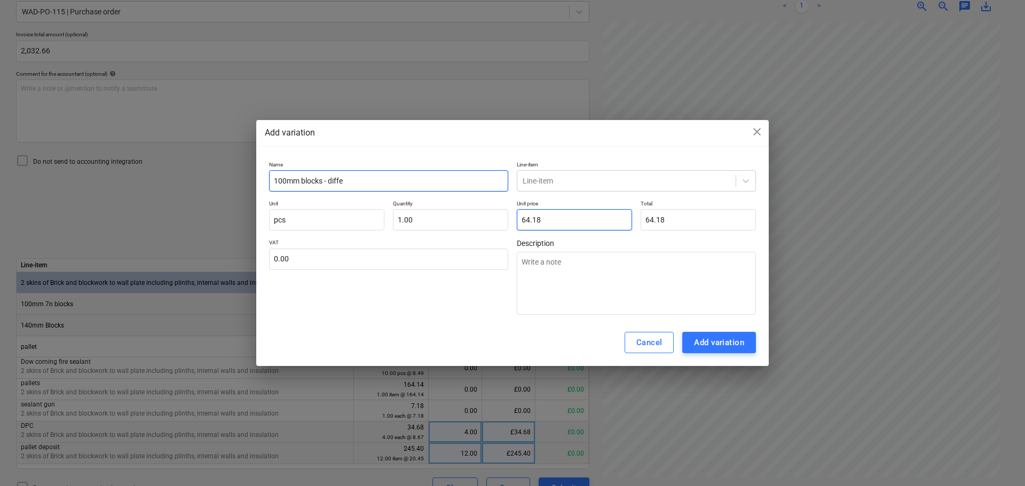
type textarea "x"
type input "100mm blocks - differ"
type textarea "x"
type input "100mm blocks - differe"
type textarea "x"
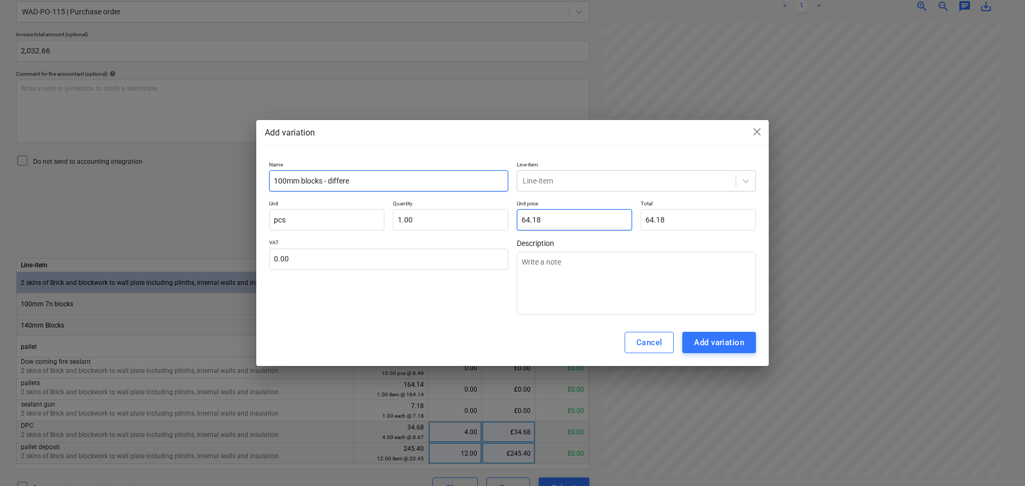
type input "100mm blocks - differen"
type textarea "x"
type input "100mm blocks - differenc"
type textarea "x"
type input "100mm blocks - difference"
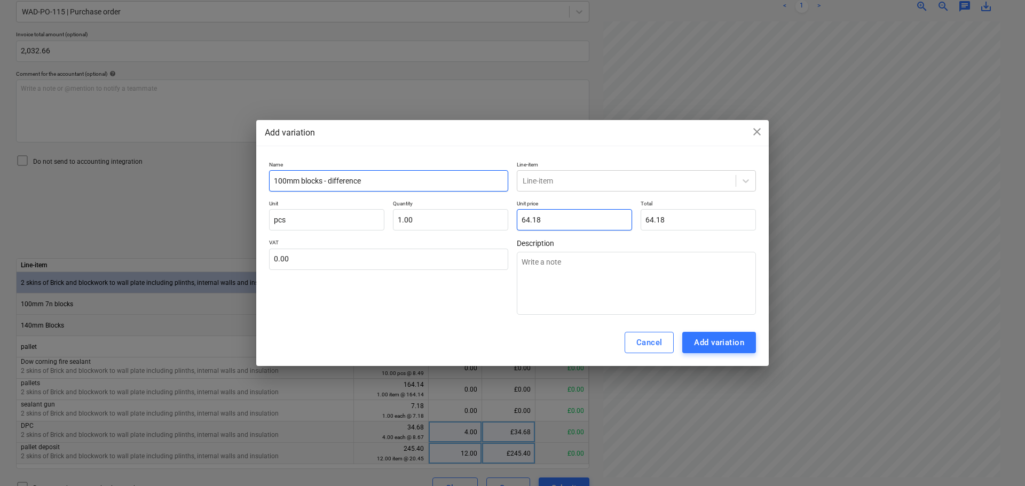
type textarea "x"
type input "100mm blocks - difference"
type textarea "x"
type input "100mm blocks - difference i"
type textarea "x"
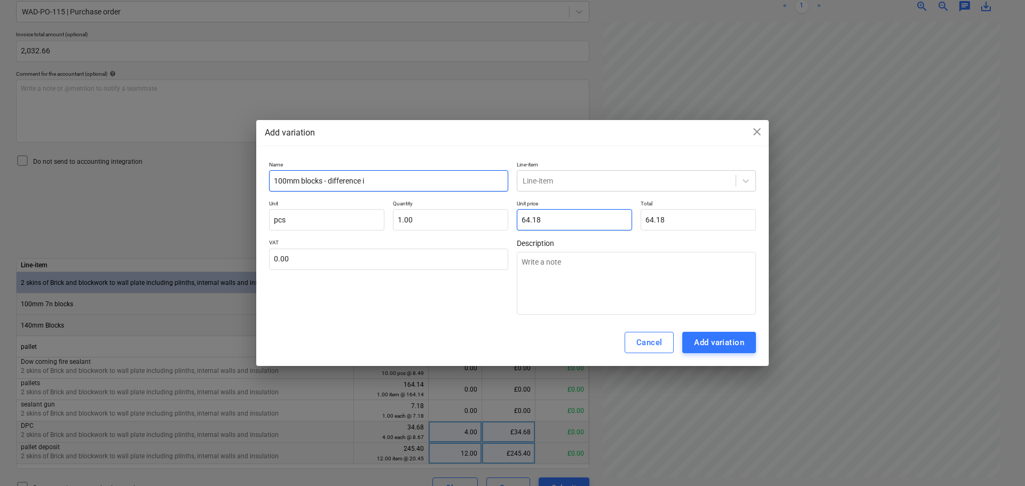
type input "100mm blocks - difference in"
type textarea "x"
type input "100mm blocks - difference in r"
type textarea "x"
type input "100mm blocks - difference in ra"
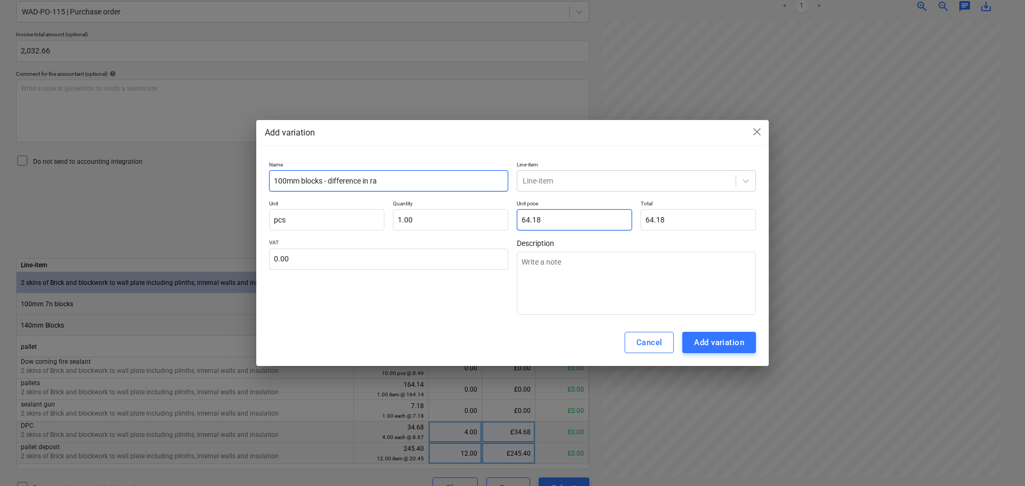
type textarea "x"
type input "100mm blocks - difference in rat"
type textarea "x"
type input "100mm blocks - difference in rate"
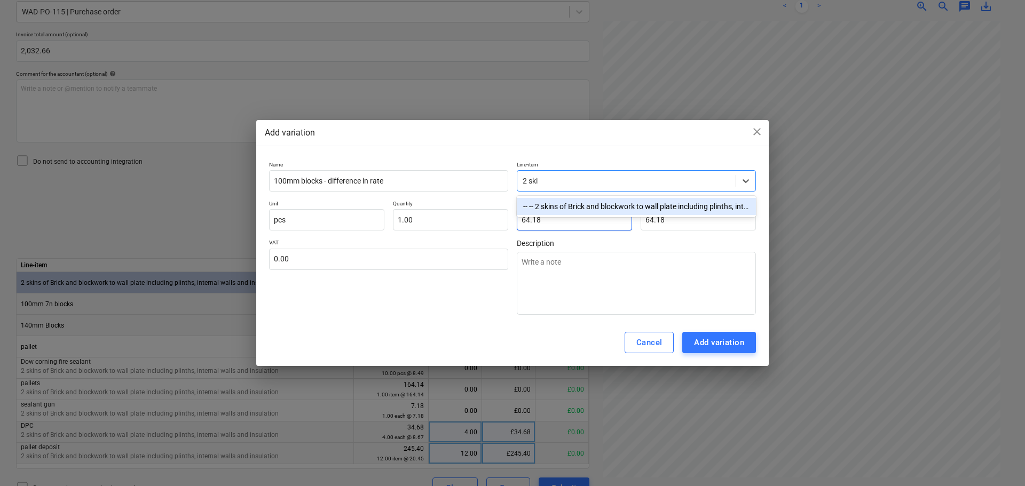
type input "2 skin"
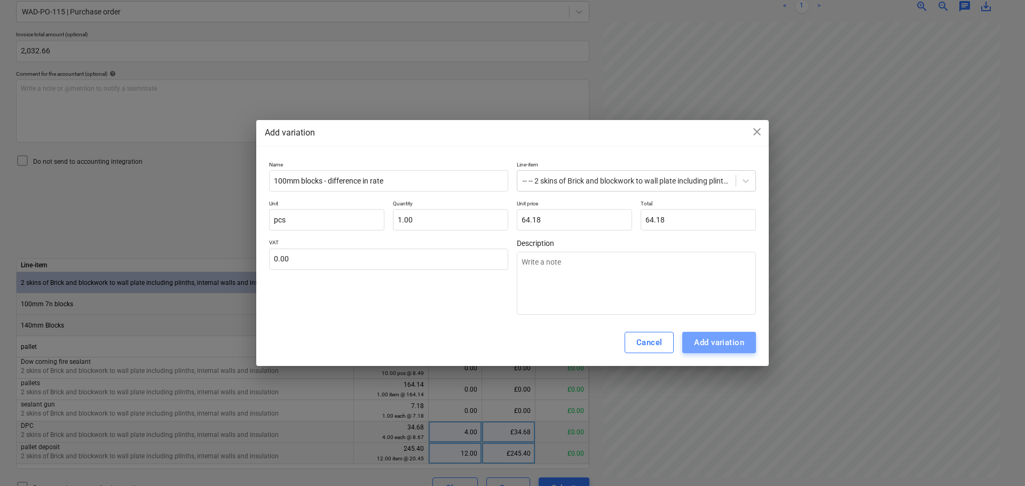
click at [707, 338] on div "Add variation" at bounding box center [719, 343] width 50 height 14
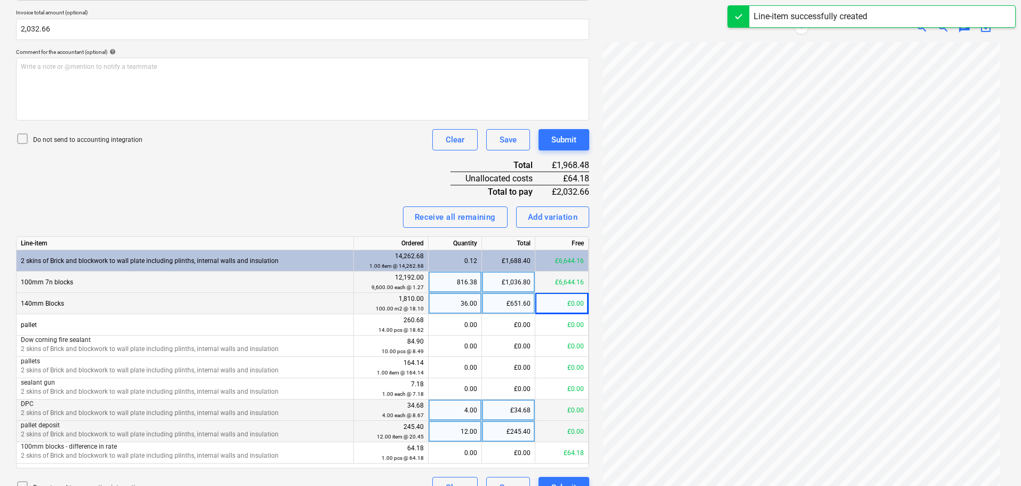
scroll to position [295, 0]
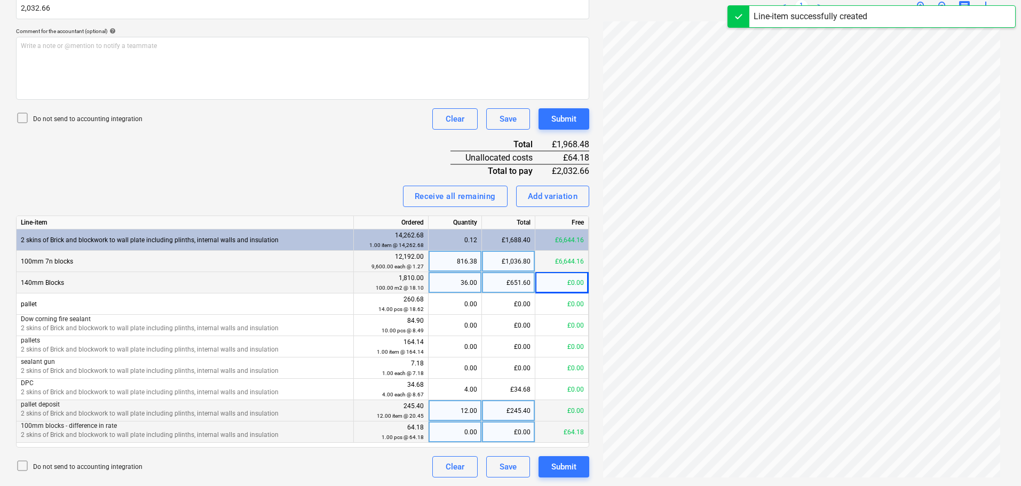
click at [460, 434] on div "0.00" at bounding box center [455, 432] width 44 height 21
click at [247, 172] on div "Invoice name help 1027974385 Invoice number (optional) help 1027974385 Invoice …" at bounding box center [302, 174] width 573 height 607
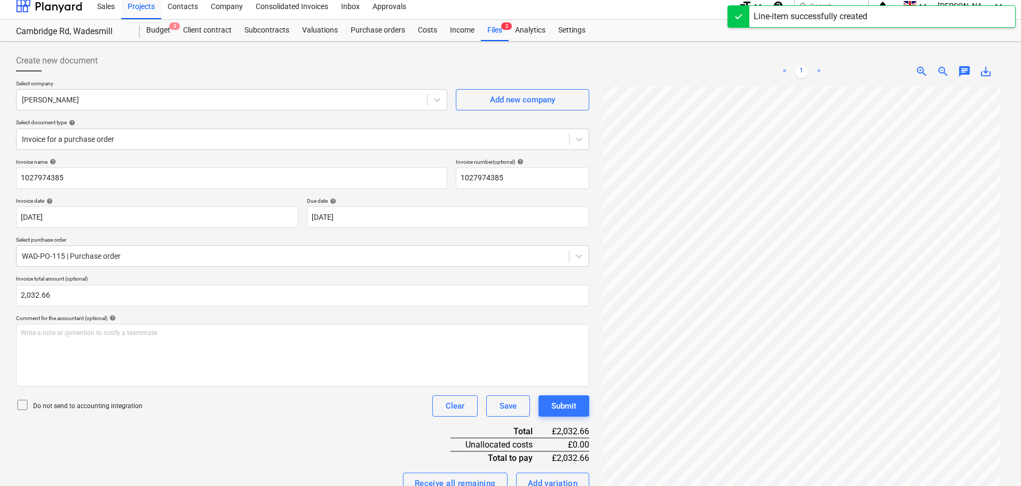
scroll to position [0, 0]
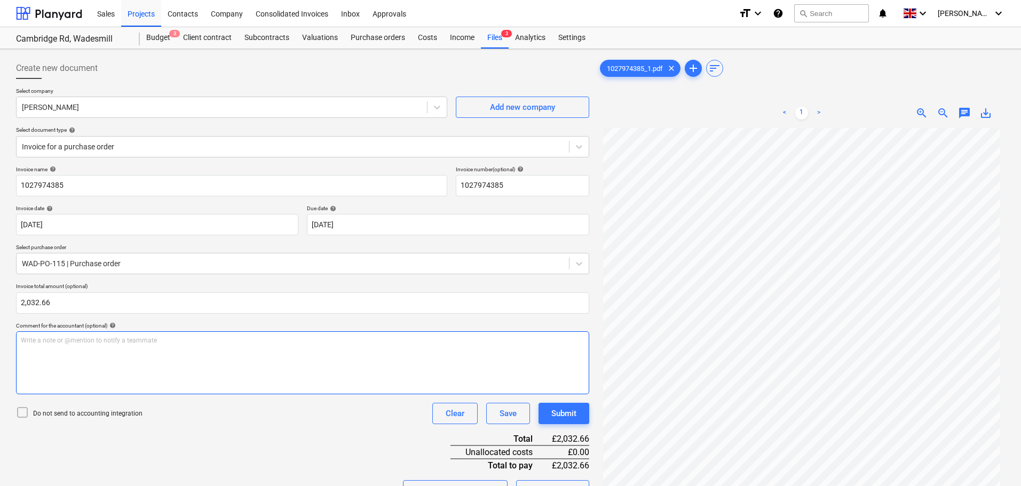
click at [105, 348] on div "Write a note or @mention to notify a teammate [PERSON_NAME]" at bounding box center [302, 363] width 573 height 63
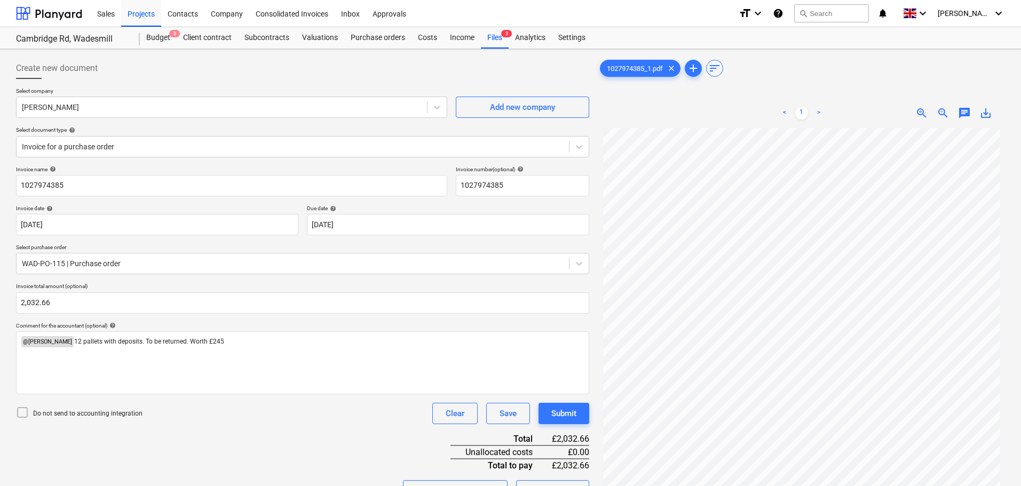
drag, startPoint x: 208, startPoint y: 428, endPoint x: 211, endPoint y: 423, distance: 6.1
click at [209, 427] on div "Invoice name help 1027974385 Invoice number (optional) help 1027974385 Invoice …" at bounding box center [302, 469] width 573 height 607
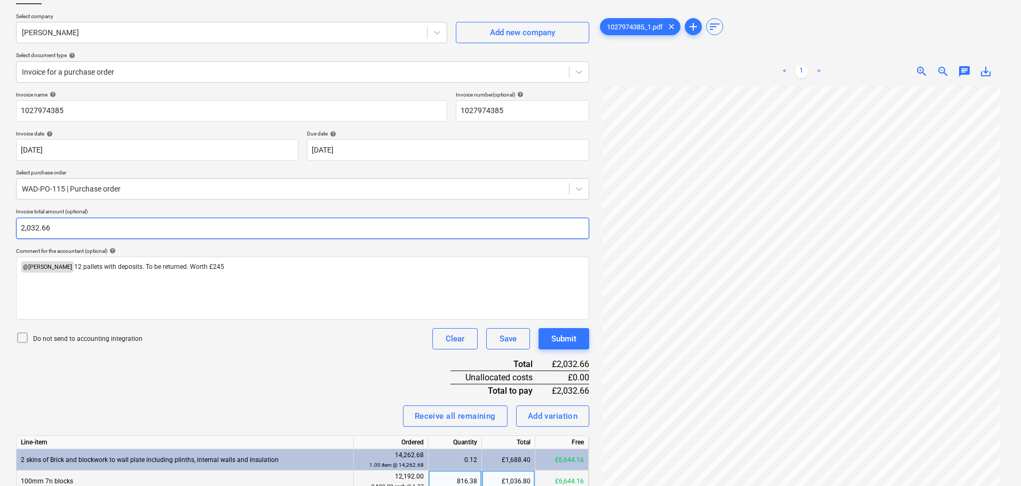
scroll to position [28, 0]
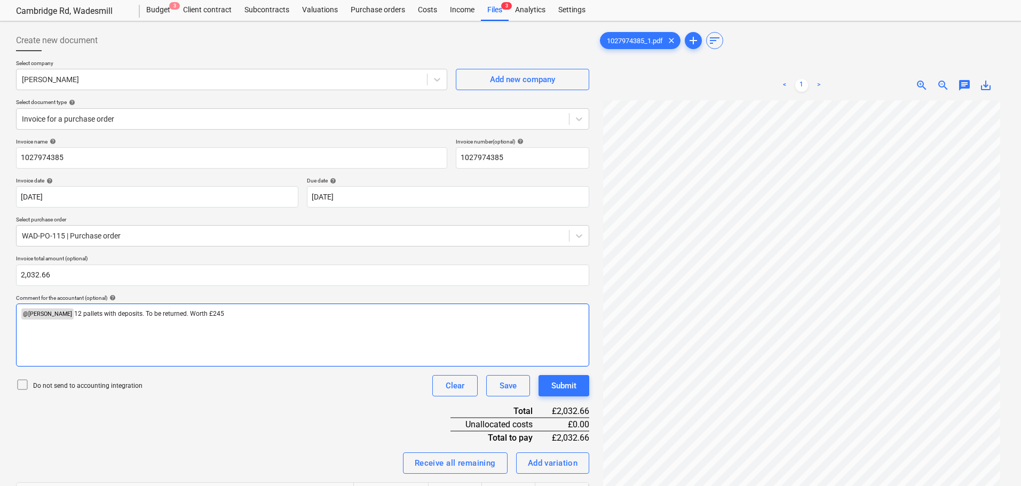
click at [225, 316] on p "﻿ @ [PERSON_NAME] ﻿ 12 pallets with deposits. To be returned. Worth £245" at bounding box center [303, 314] width 564 height 11
click at [564, 385] on div "Submit" at bounding box center [564, 386] width 25 height 14
